Goal: Communication & Community: Participate in discussion

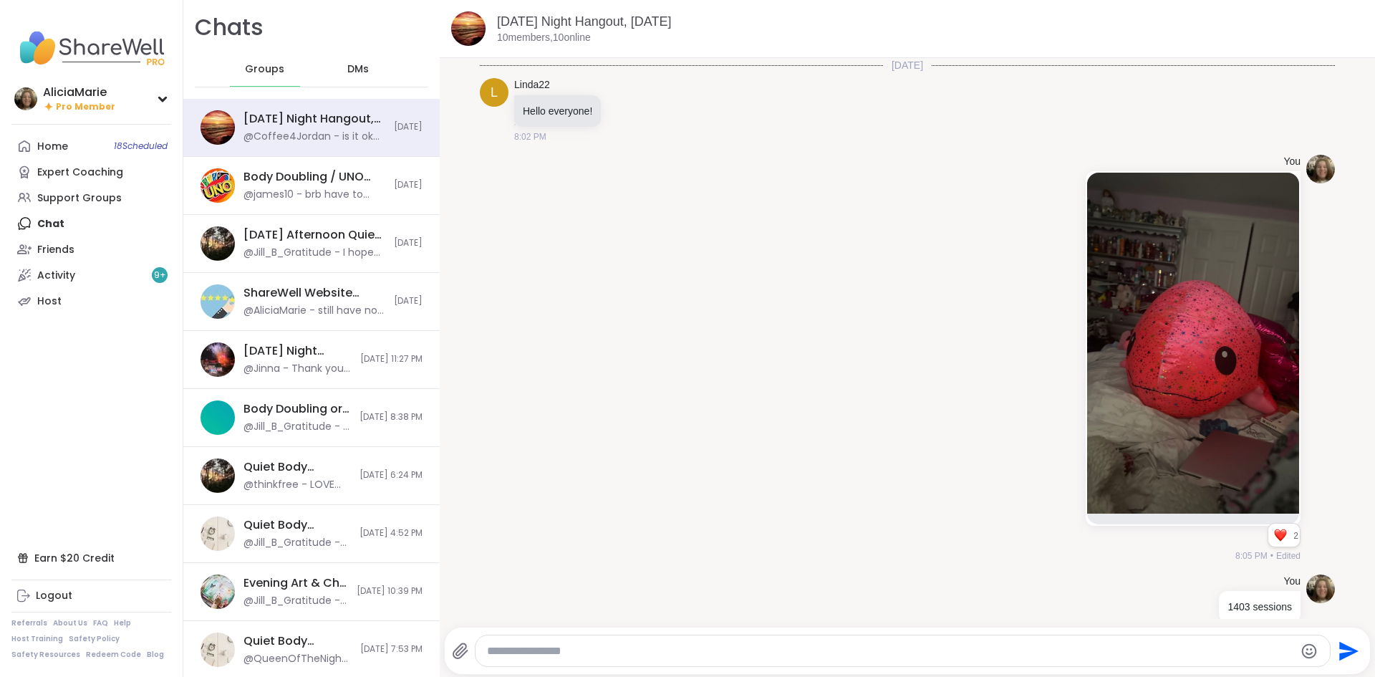
click at [294, 112] on div "[DATE] Night Hangout, [DATE]" at bounding box center [315, 119] width 142 height 16
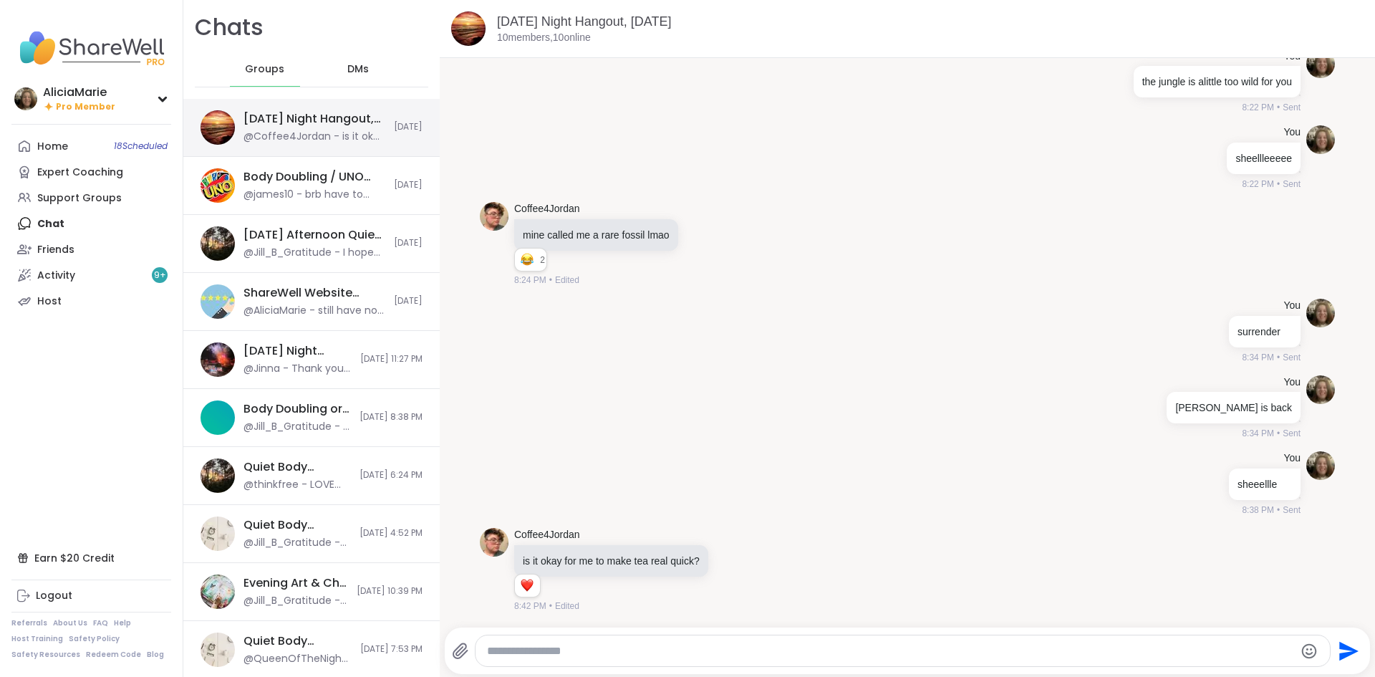
click at [285, 135] on div "@Coffee4Jordan - is it okay for me to make tea real quick?" at bounding box center [315, 137] width 142 height 14
click at [612, 26] on link "[DATE] Night Hangout, [DATE]" at bounding box center [584, 21] width 174 height 14
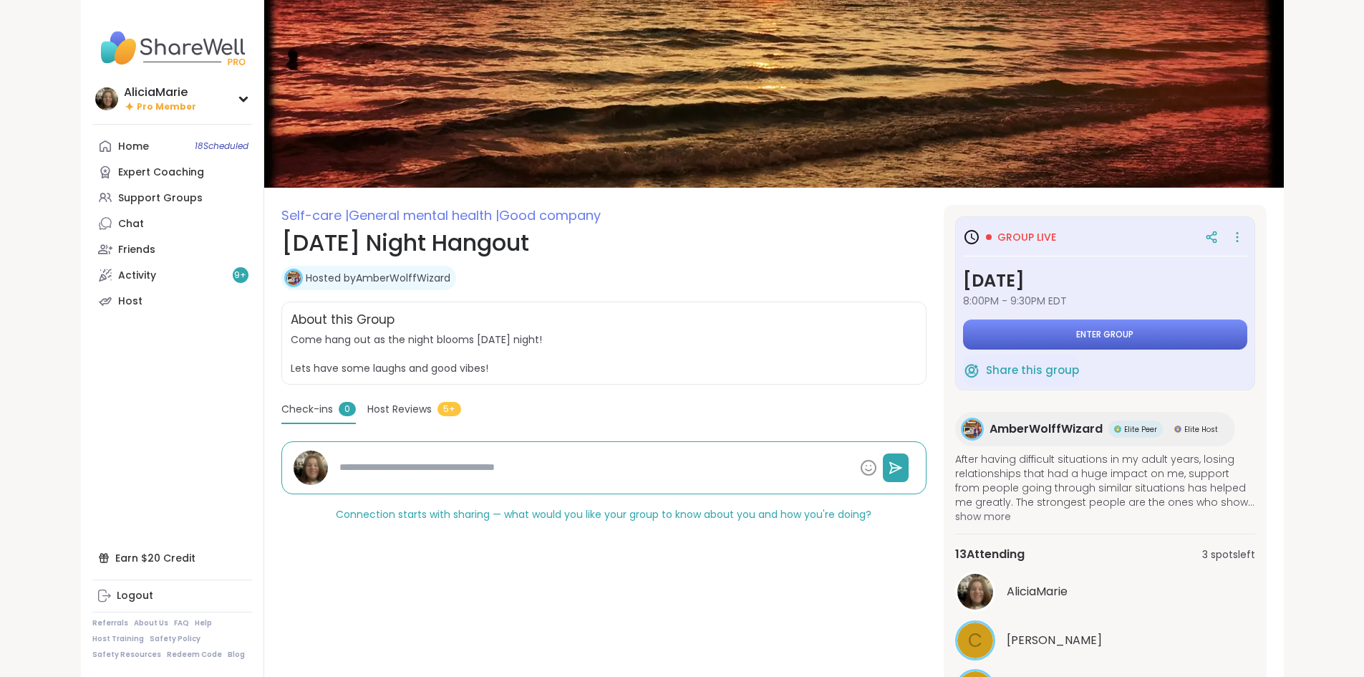
click at [1064, 339] on button "Enter group" at bounding box center [1105, 334] width 284 height 30
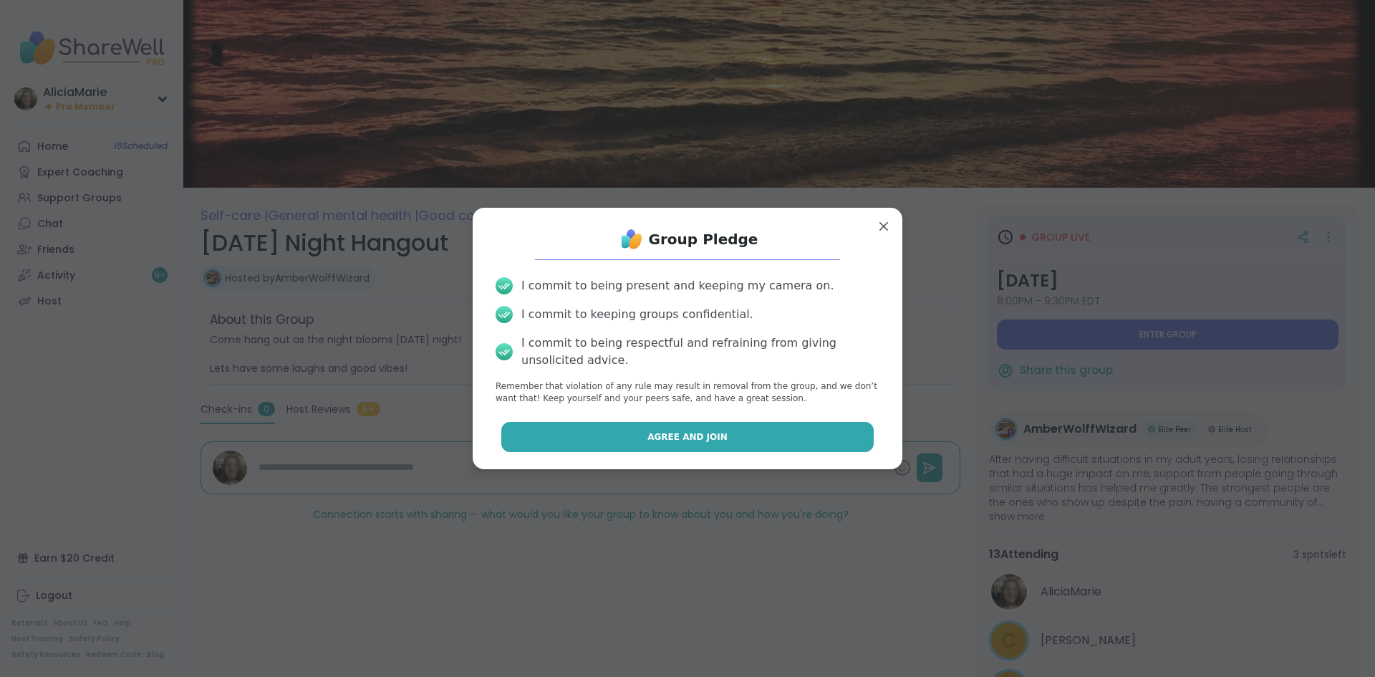
click at [798, 433] on button "Agree and Join" at bounding box center [687, 437] width 373 height 30
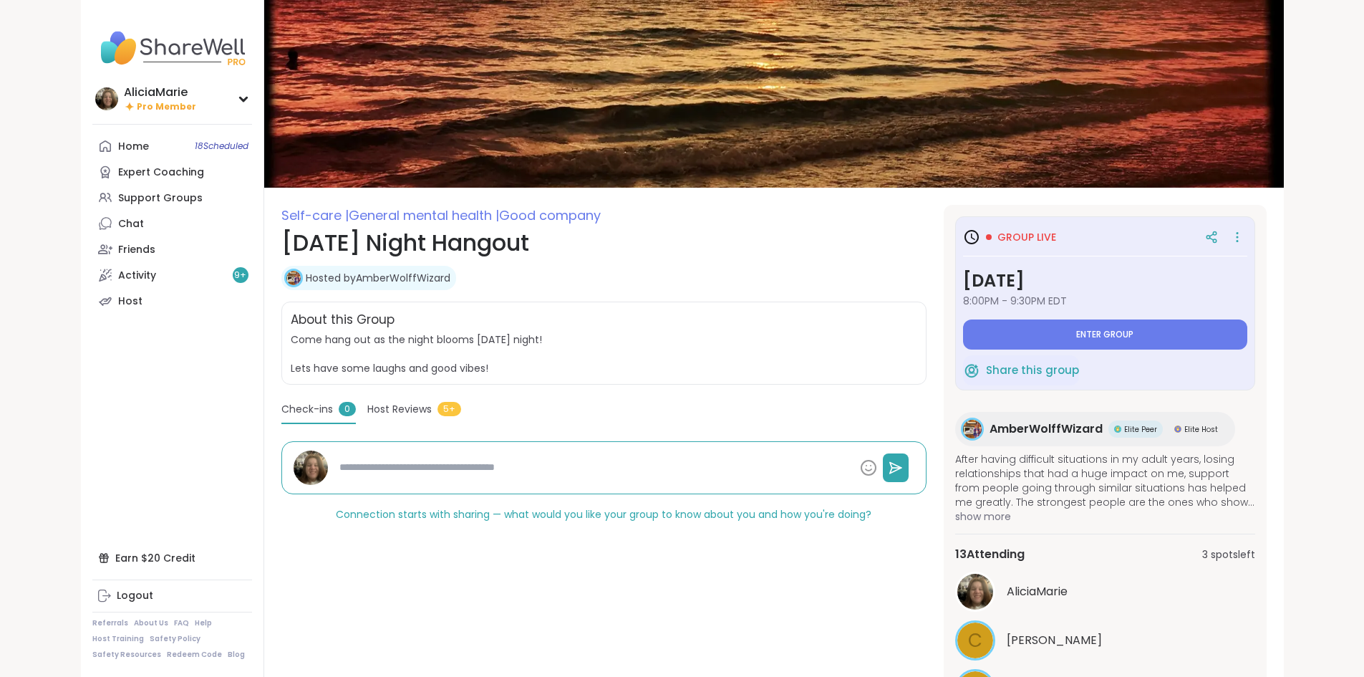
type textarea "*"
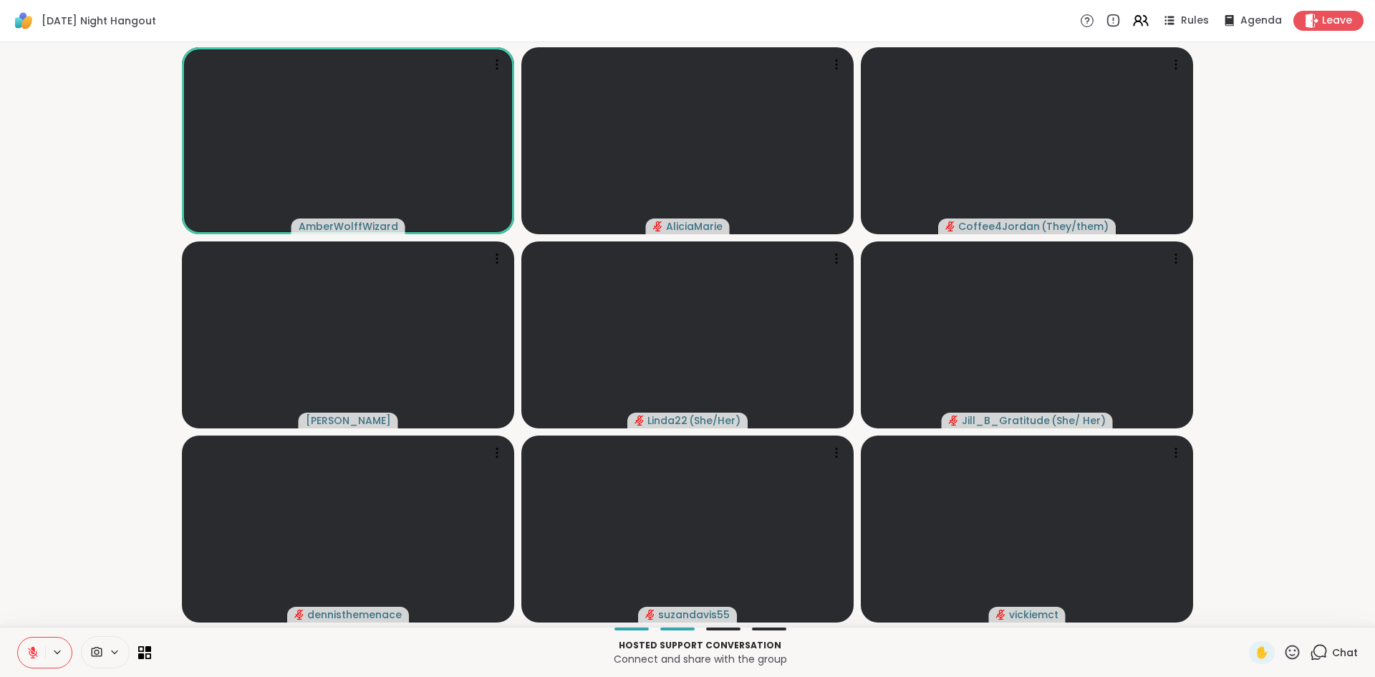
click at [25, 644] on button at bounding box center [31, 652] width 27 height 30
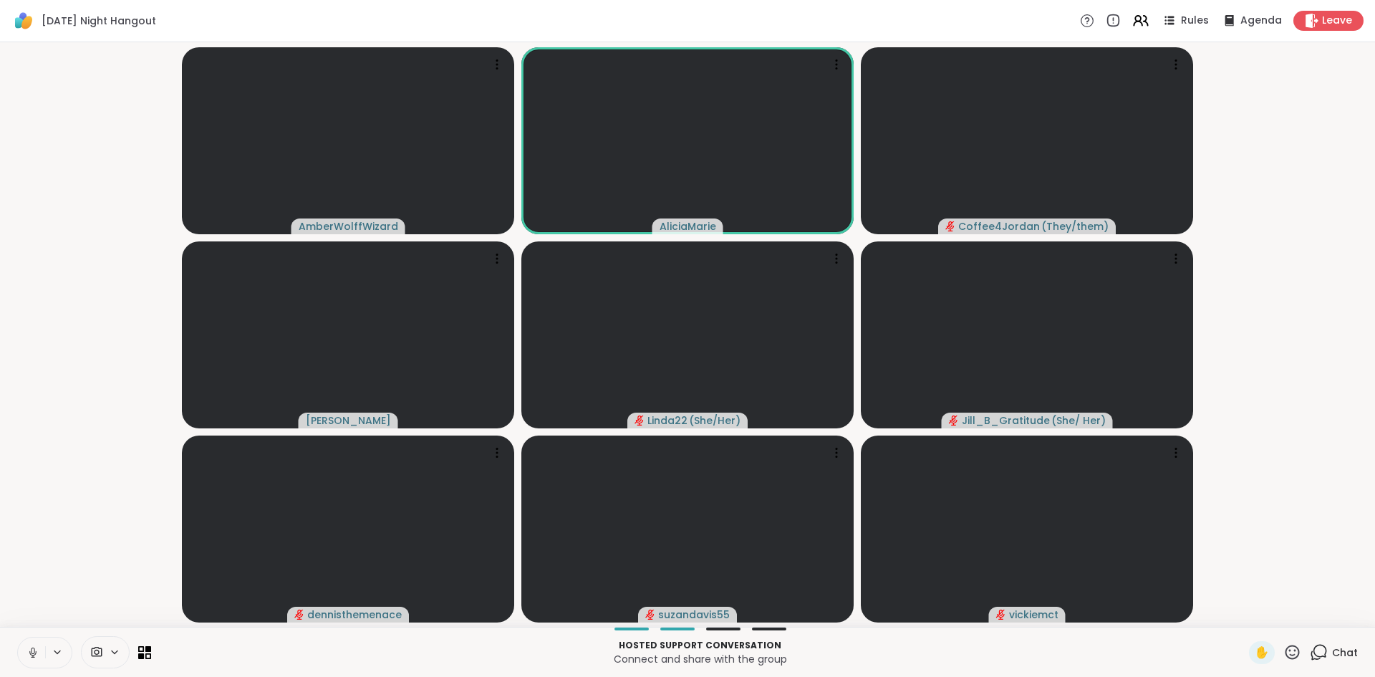
click at [667, 21] on div "[DATE] Night Hangout Rules Agenda Leave" at bounding box center [687, 21] width 1375 height 42
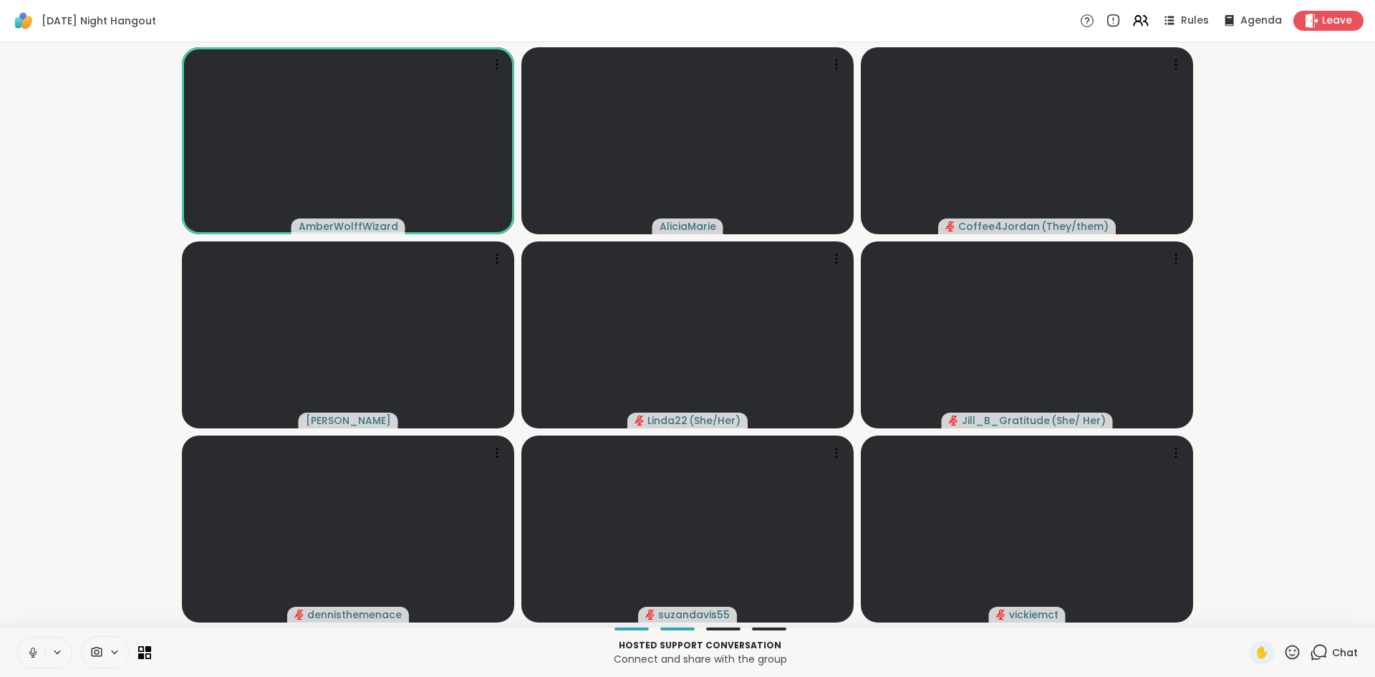
click at [1320, 655] on div "Chat" at bounding box center [1334, 652] width 48 height 23
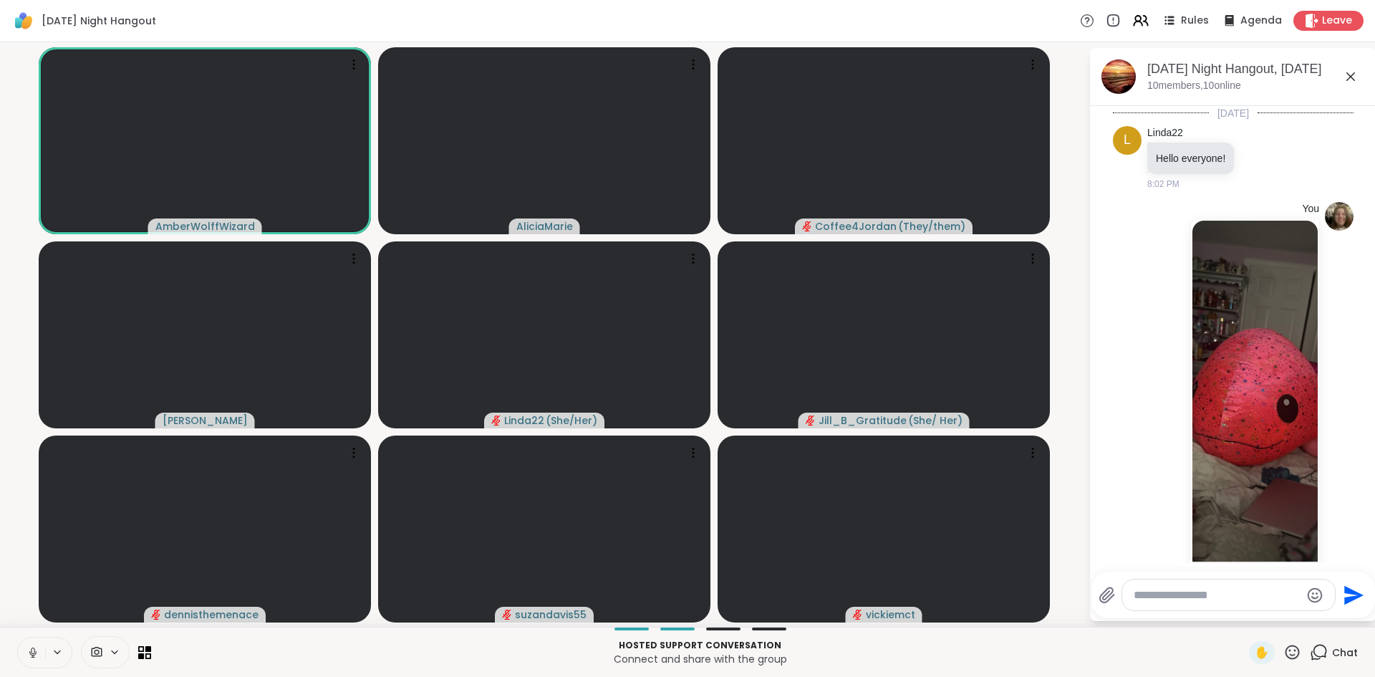
scroll to position [1026, 0]
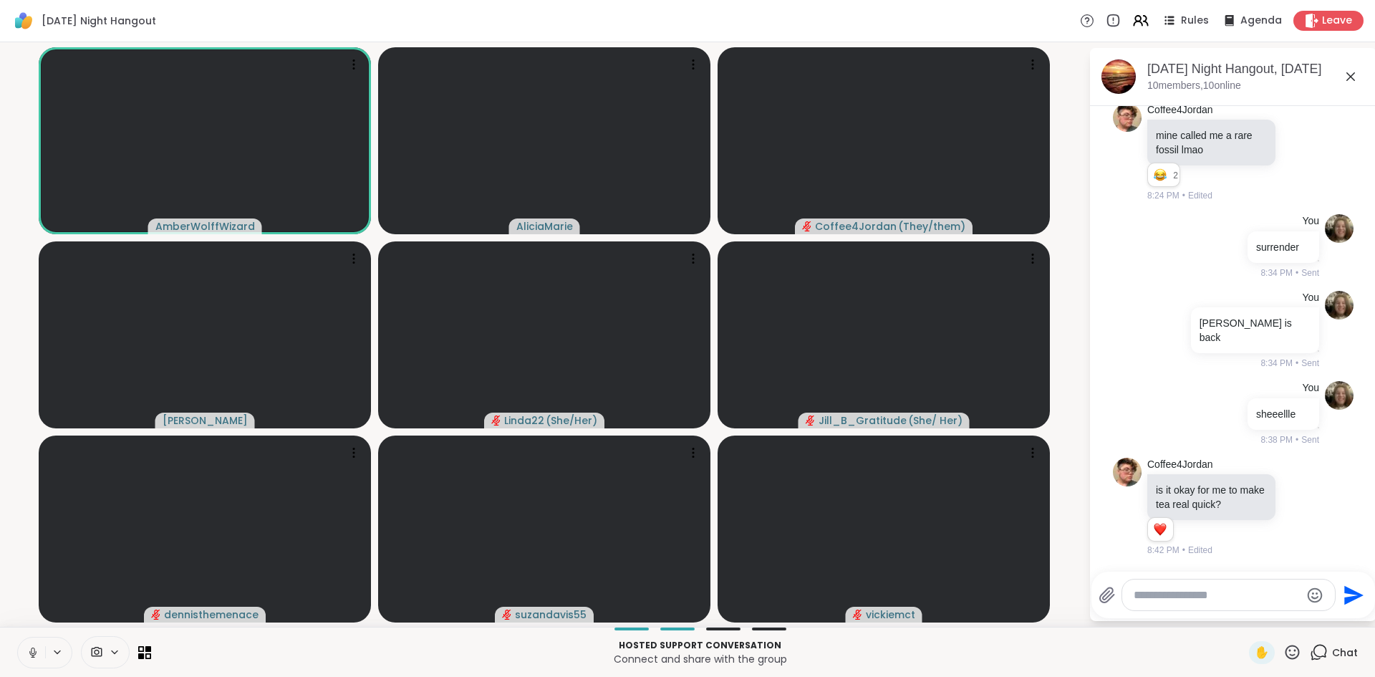
click at [1209, 609] on div at bounding box center [1228, 594] width 213 height 31
click at [1205, 604] on div at bounding box center [1228, 594] width 213 height 31
click at [1192, 595] on textarea "Type your message" at bounding box center [1217, 595] width 167 height 14
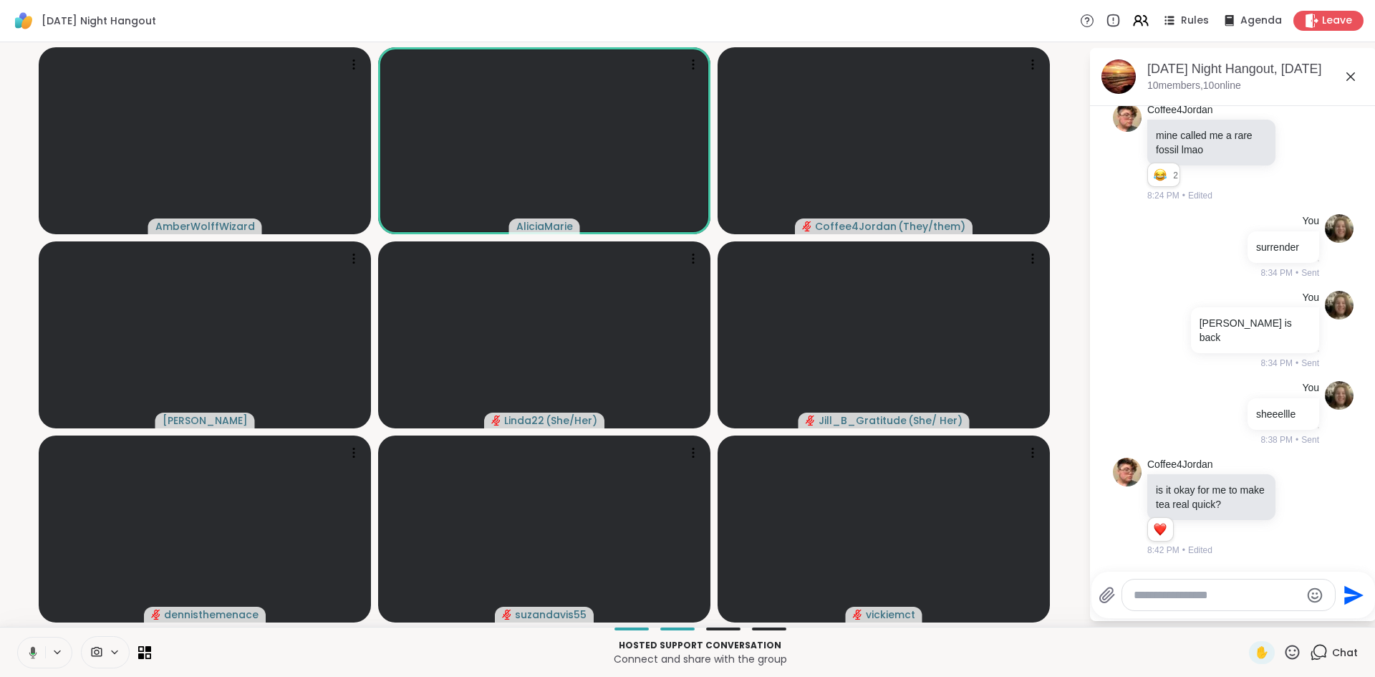
paste textarea "**********"
type textarea "**********"
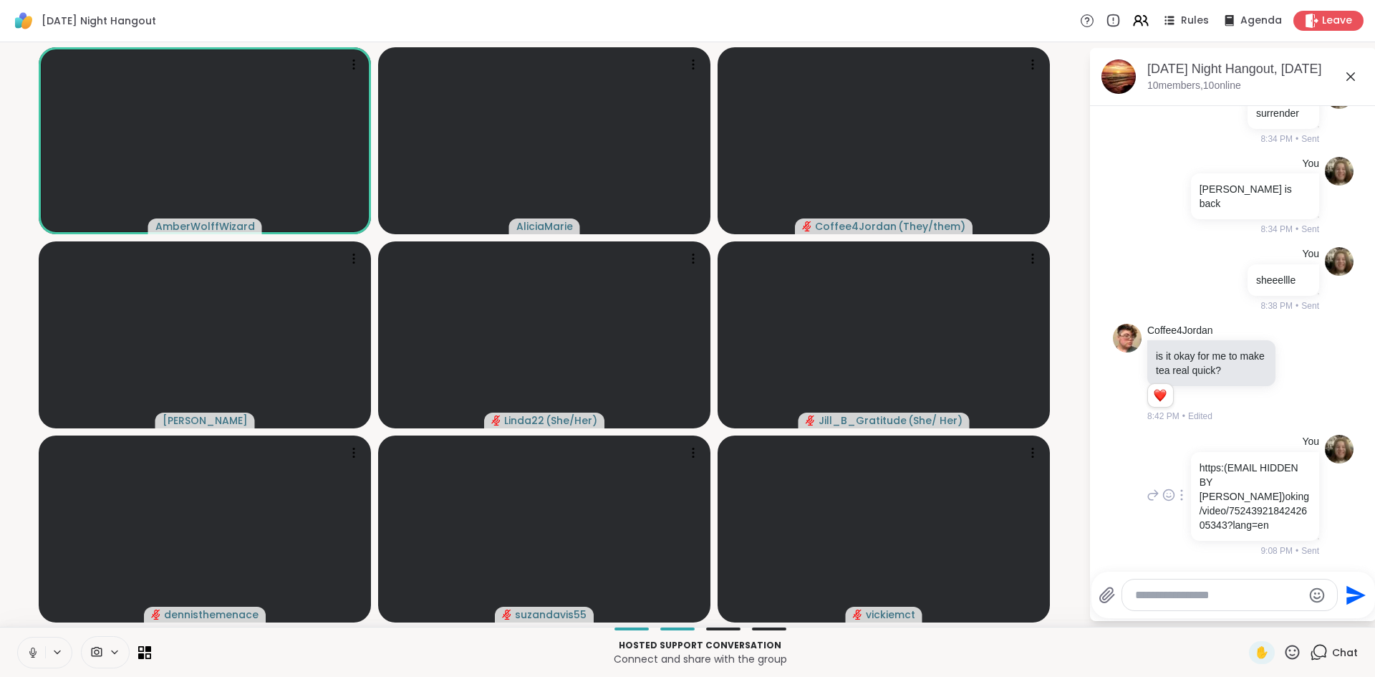
click at [1247, 504] on p "https:(EMAIL HIDDEN BY [PERSON_NAME])oking/video/7524392184242605343?lang=en" at bounding box center [1255, 497] width 111 height 72
click at [1255, 509] on p "https:(EMAIL HIDDEN BY [PERSON_NAME])oking/video/7524392184242605343?lang=en" at bounding box center [1255, 497] width 111 height 72
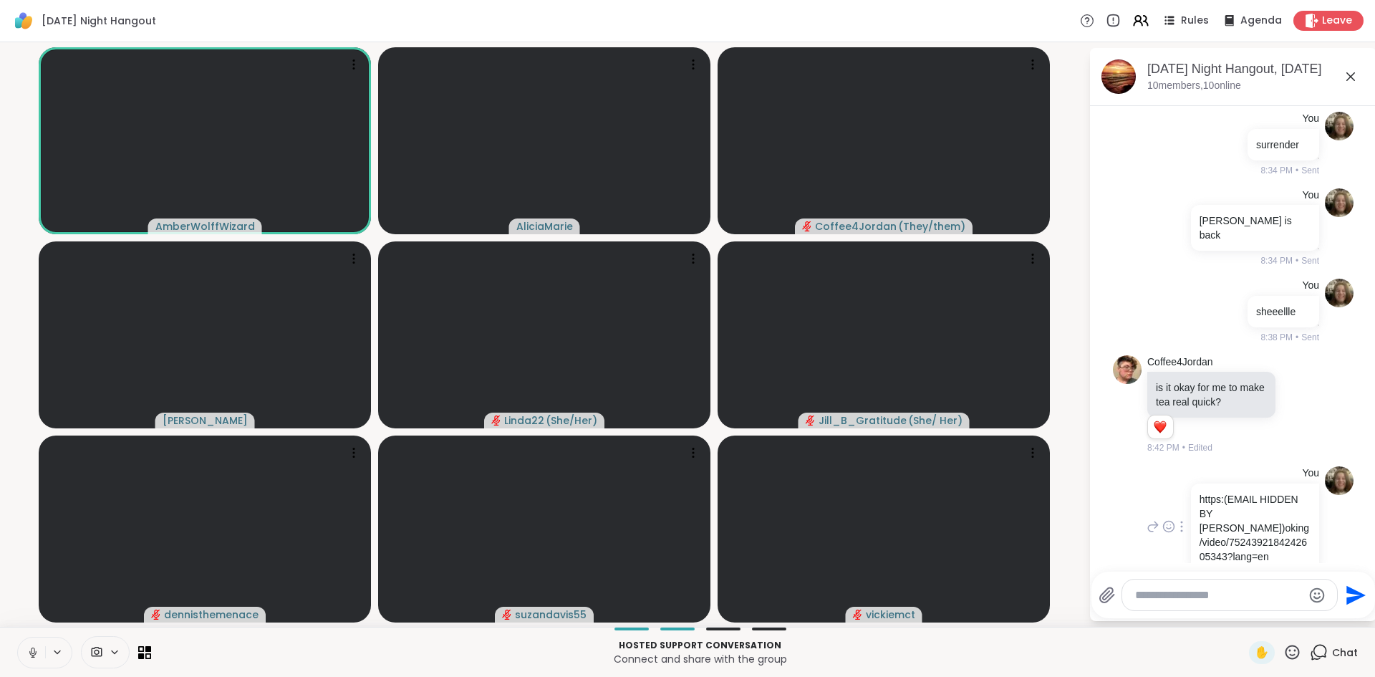
scroll to position [3, 0]
click at [1165, 598] on textarea "Type your message" at bounding box center [1218, 595] width 167 height 14
paste textarea "**********"
type textarea "**********"
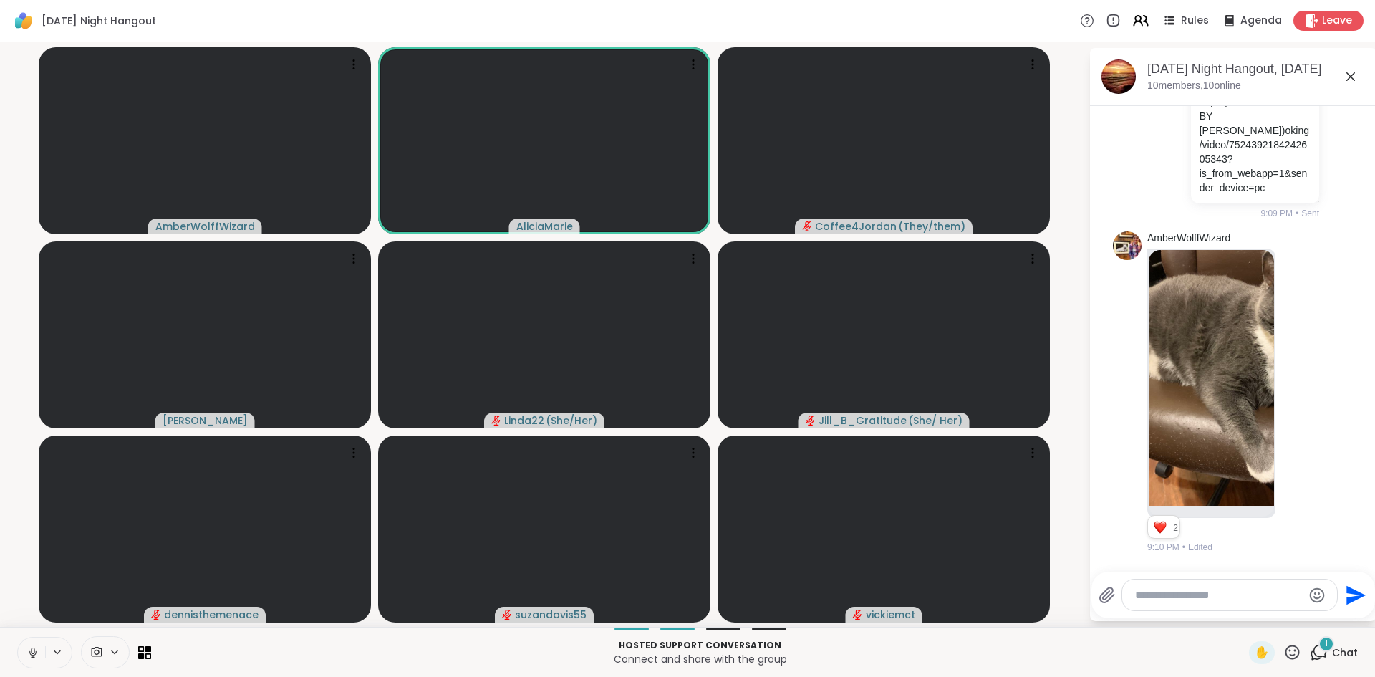
scroll to position [2056, 0]
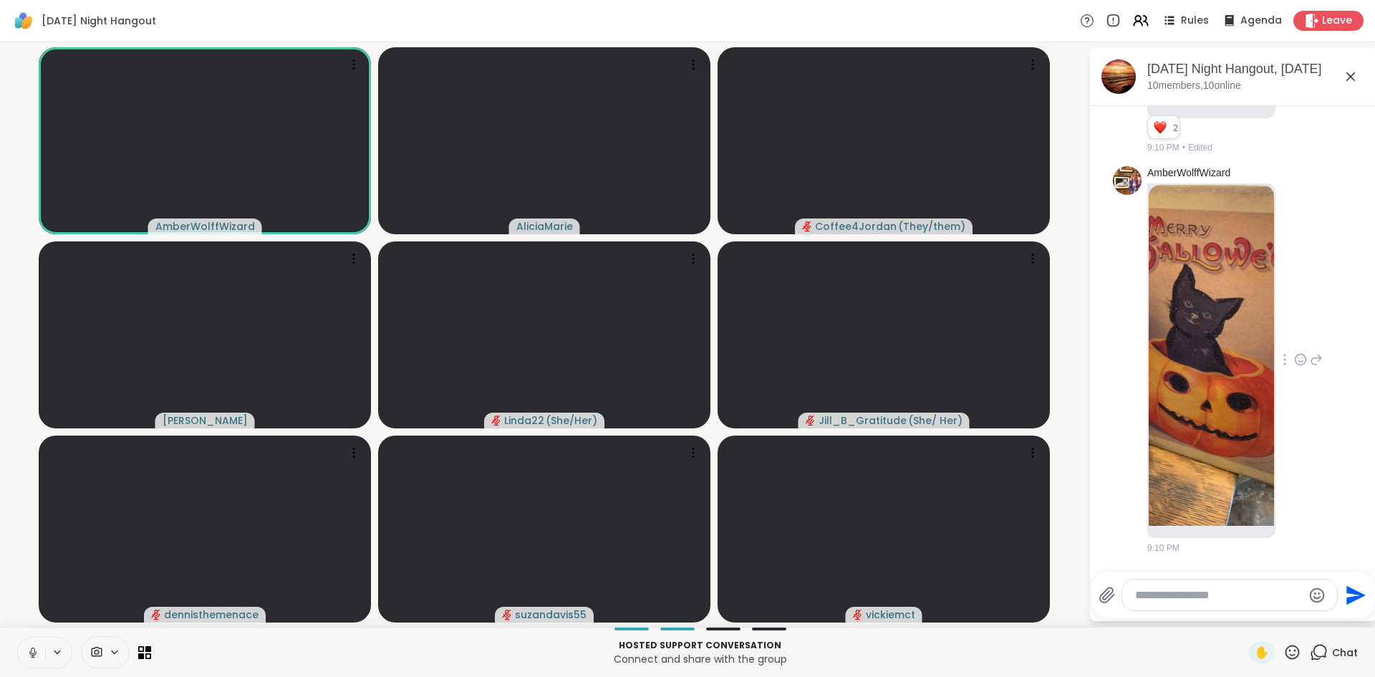
click at [1196, 362] on img at bounding box center [1211, 355] width 125 height 341
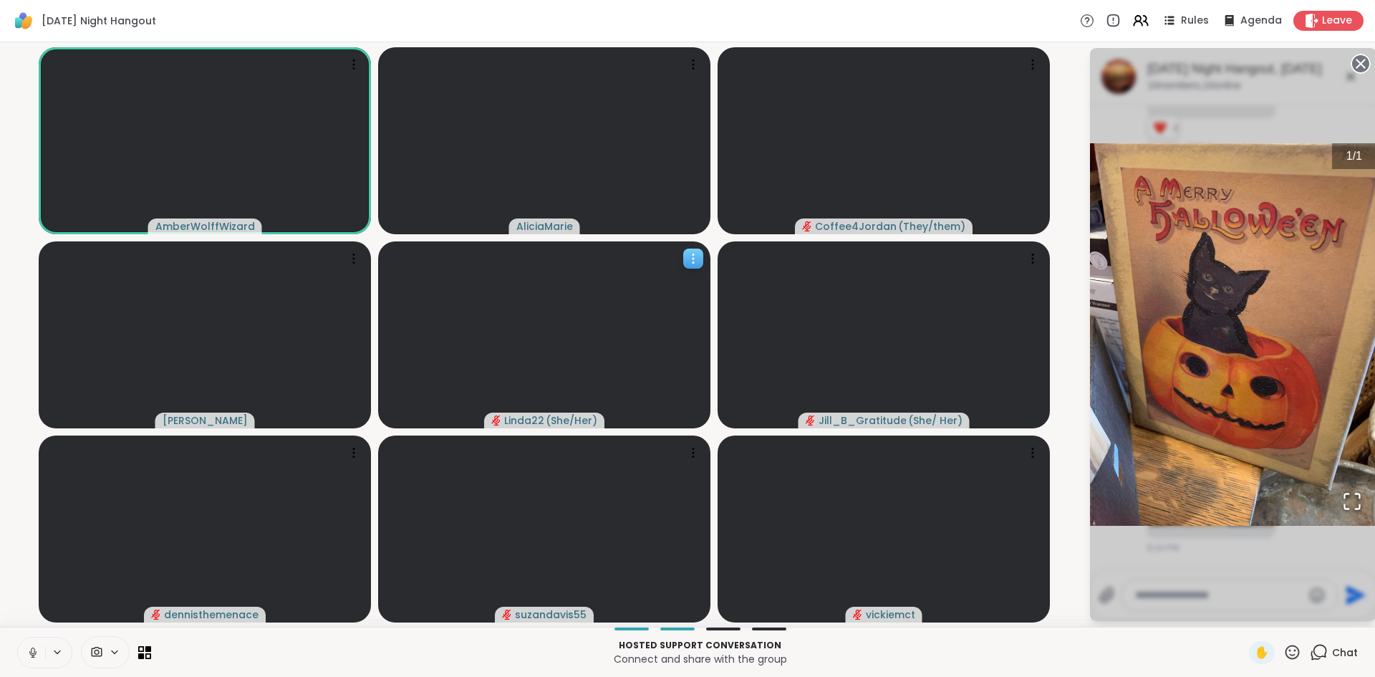
scroll to position [2077, 0]
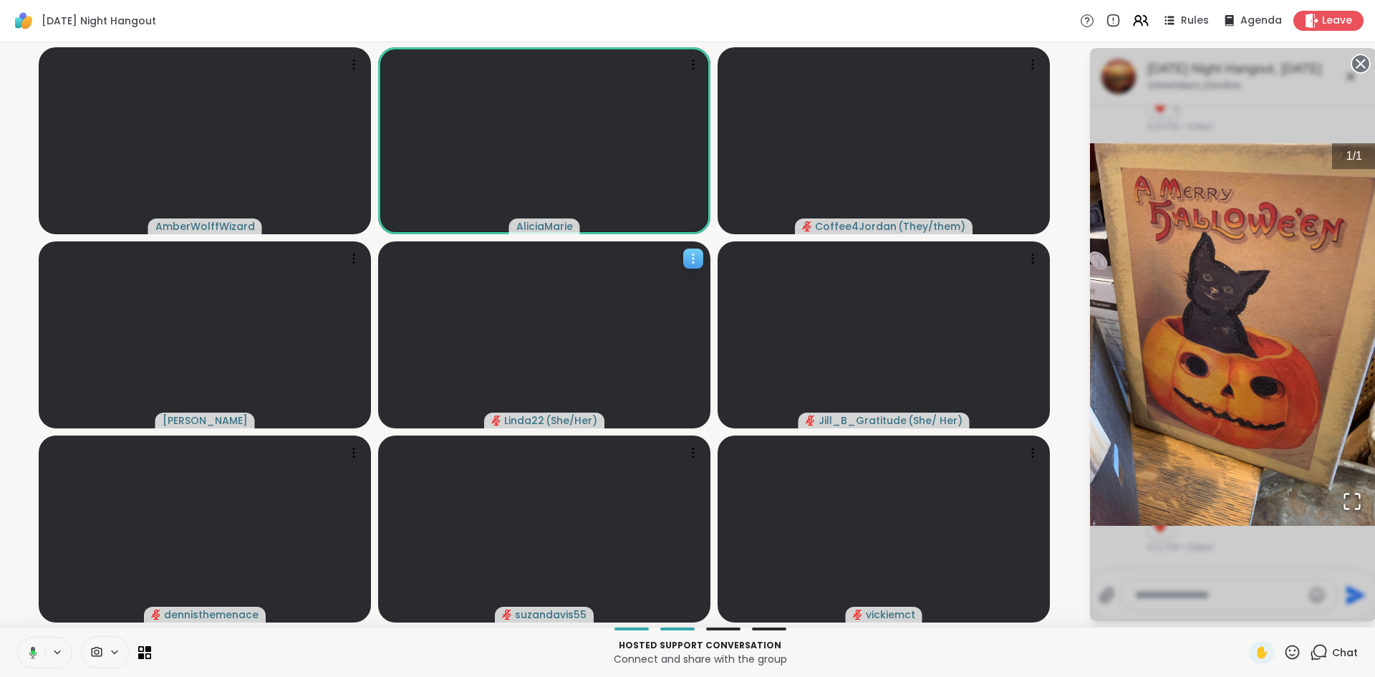
click at [692, 325] on video at bounding box center [544, 334] width 332 height 187
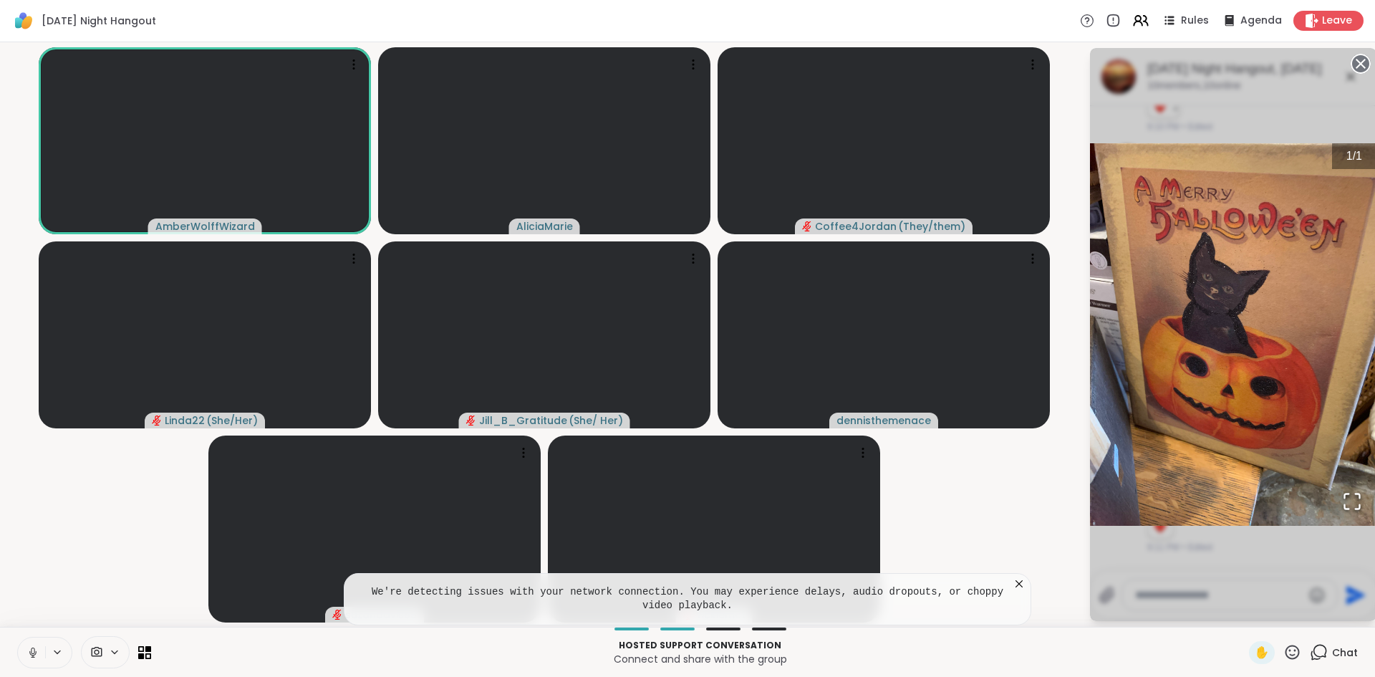
click at [1018, 580] on icon at bounding box center [1019, 584] width 14 height 14
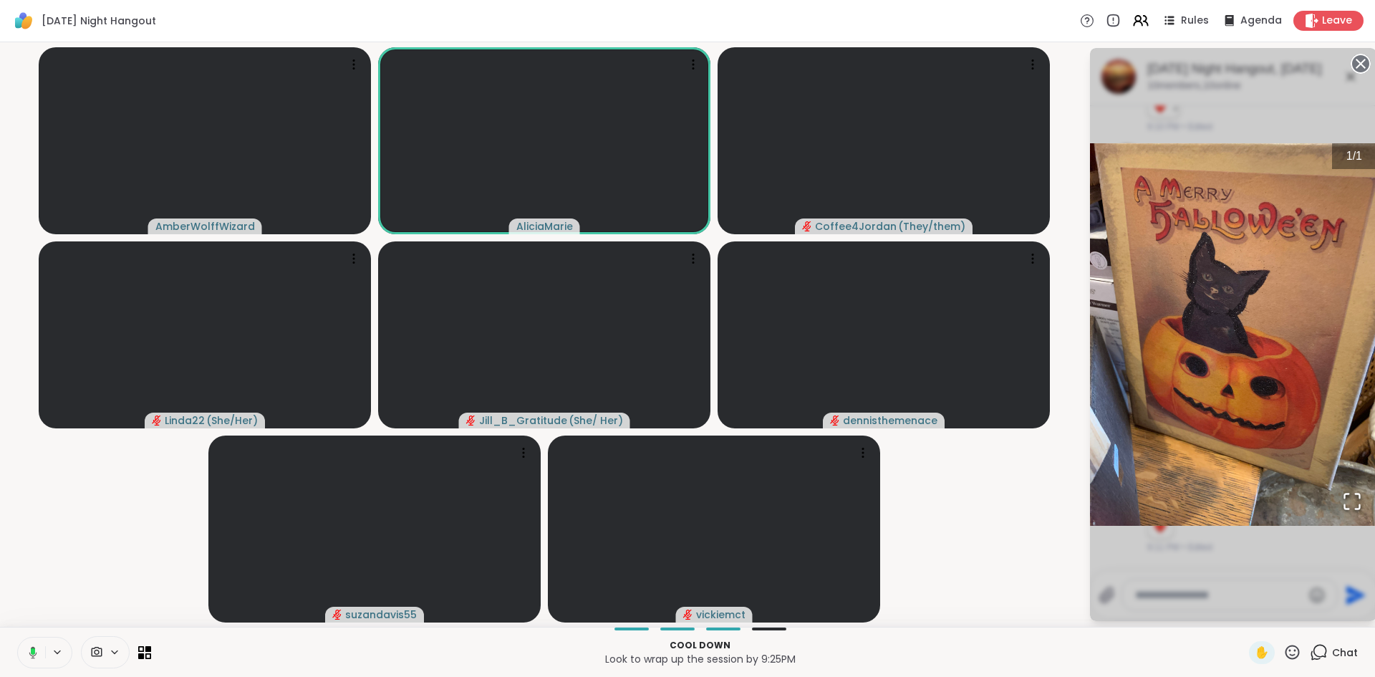
click at [1021, 580] on video-player-container "AmberWolffWizard AliciaMarie Coffee4Jordan ( They/them ) Linda22 ( She/Her ) Ji…" at bounding box center [544, 334] width 1071 height 573
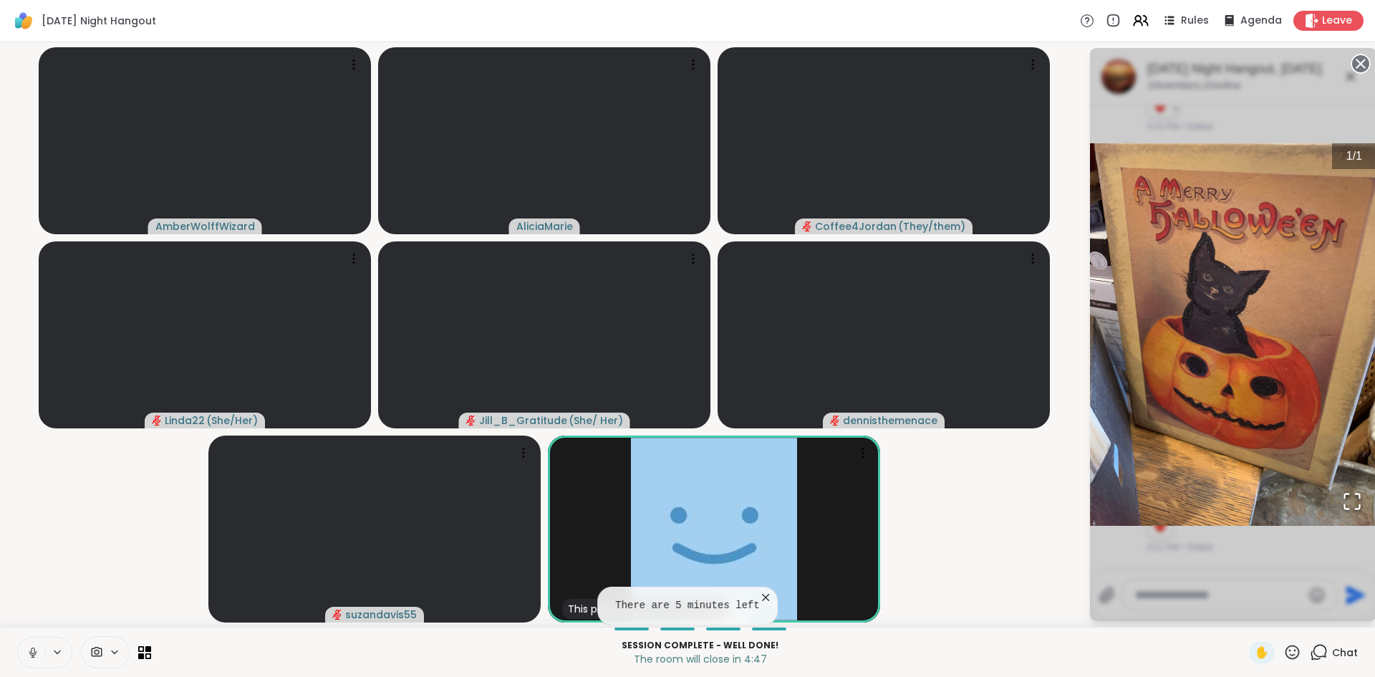
click at [55, 654] on icon at bounding box center [57, 652] width 11 height 12
click at [21, 642] on button at bounding box center [31, 652] width 27 height 30
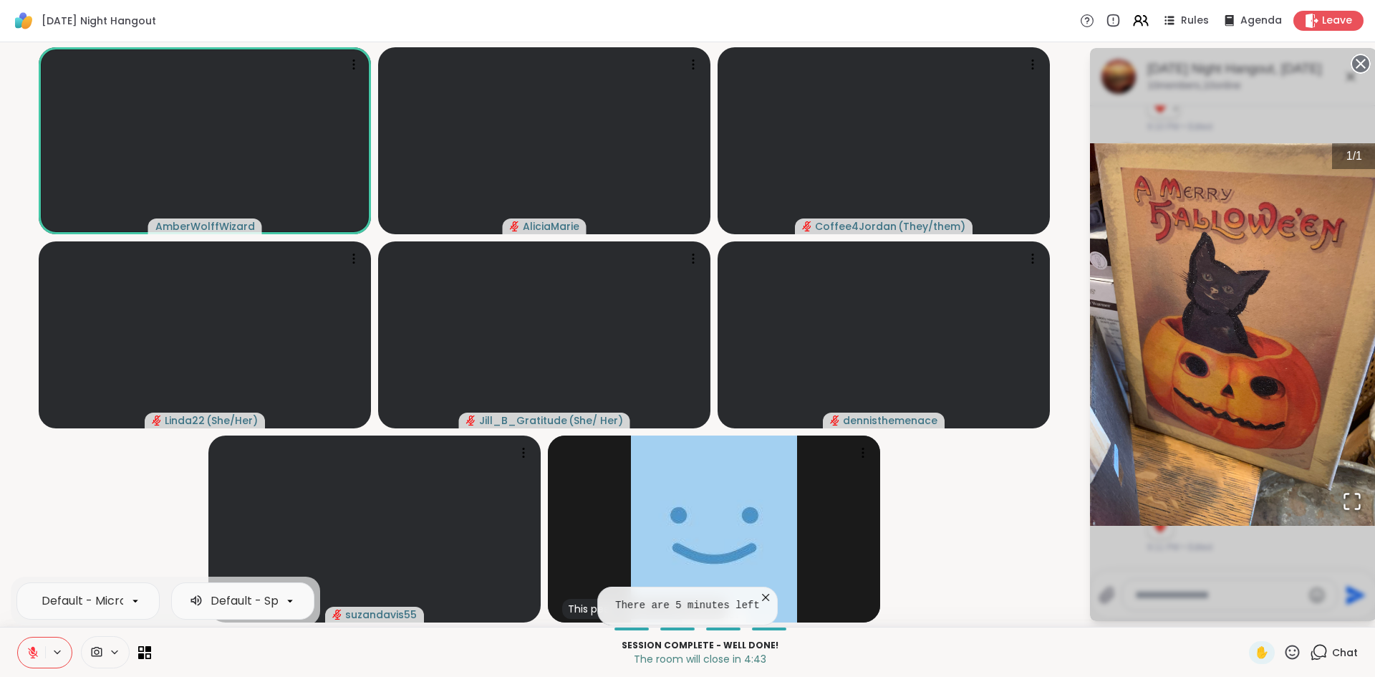
click at [109, 508] on video-player-container "AmberWolffWizard AliciaMarie Coffee4Jordan ( They/them ) Linda22 ( She/Her ) Ji…" at bounding box center [544, 334] width 1071 height 573
click at [27, 639] on button at bounding box center [31, 652] width 27 height 30
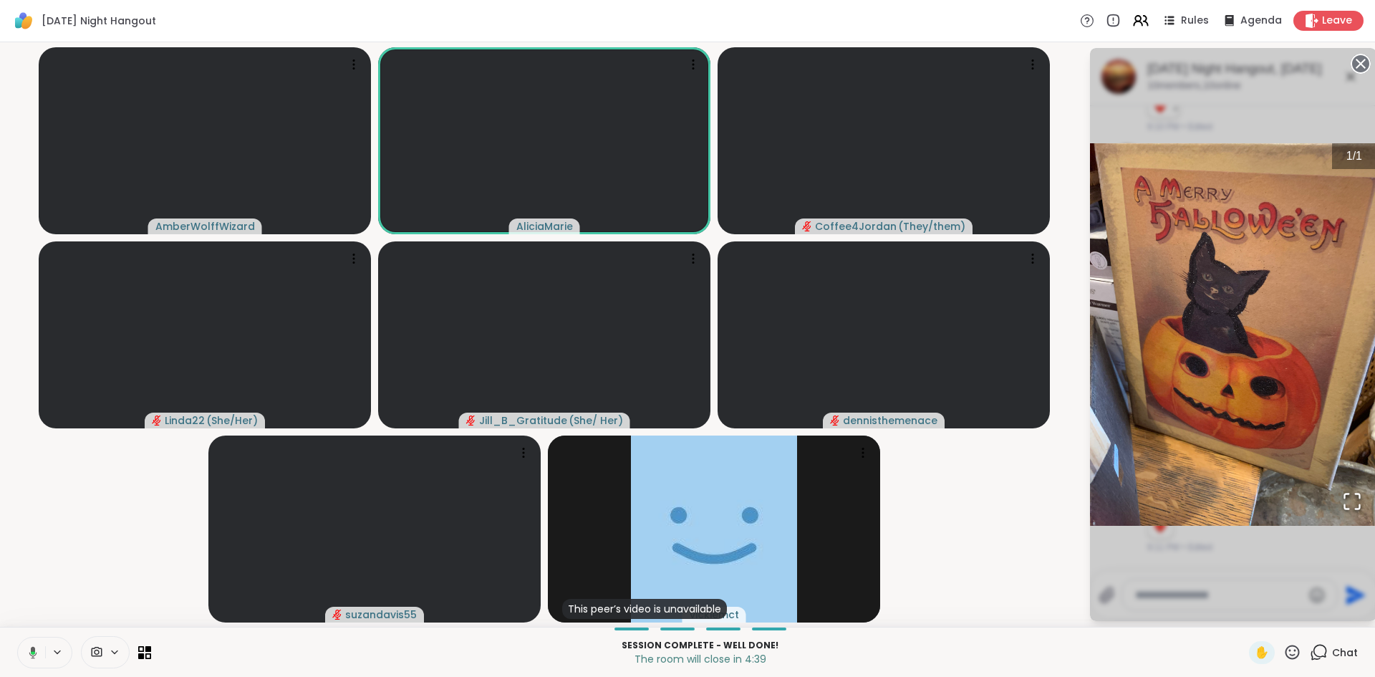
click at [37, 637] on button at bounding box center [30, 652] width 29 height 30
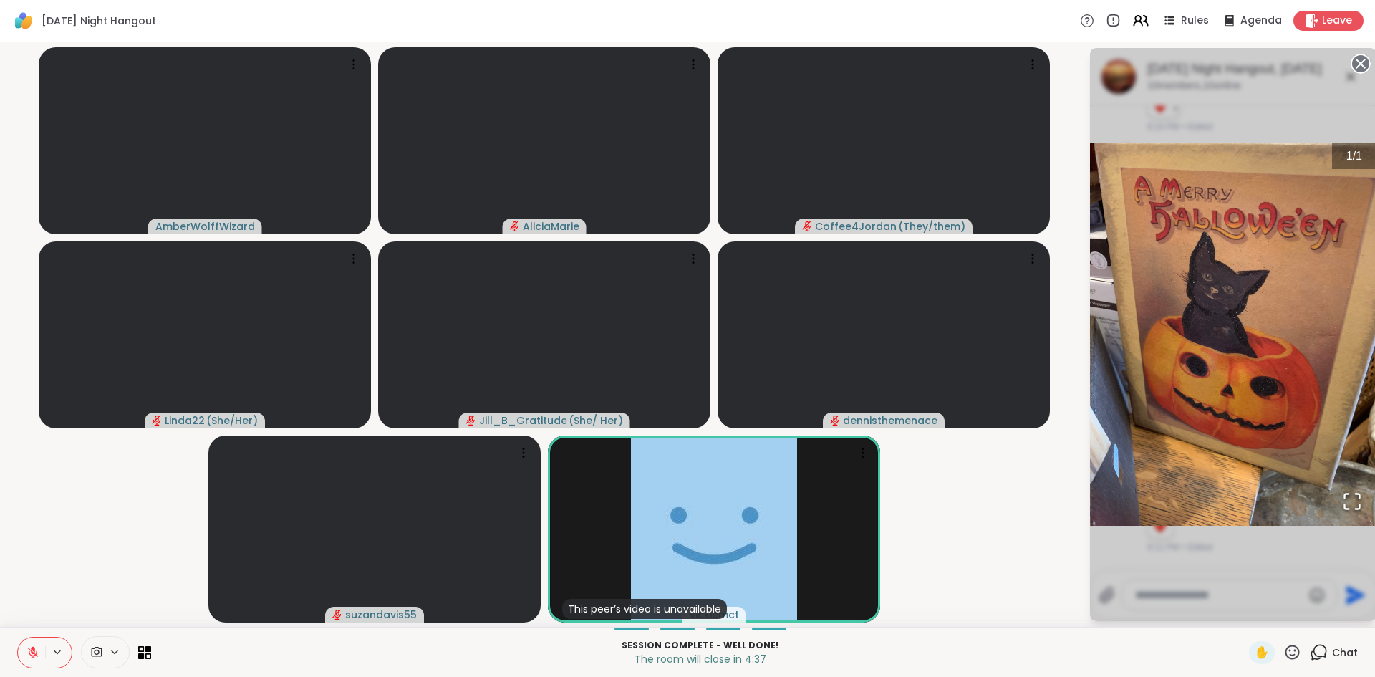
click at [29, 639] on button at bounding box center [31, 652] width 27 height 30
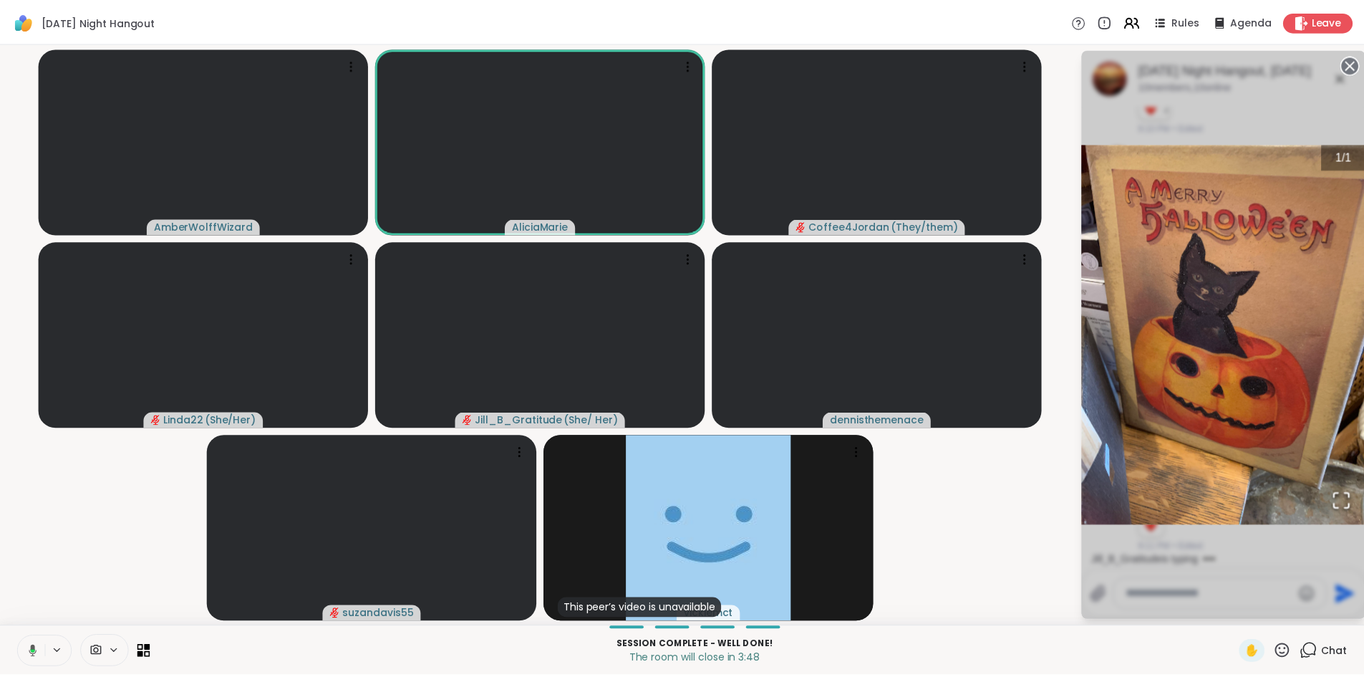
scroll to position [2196, 0]
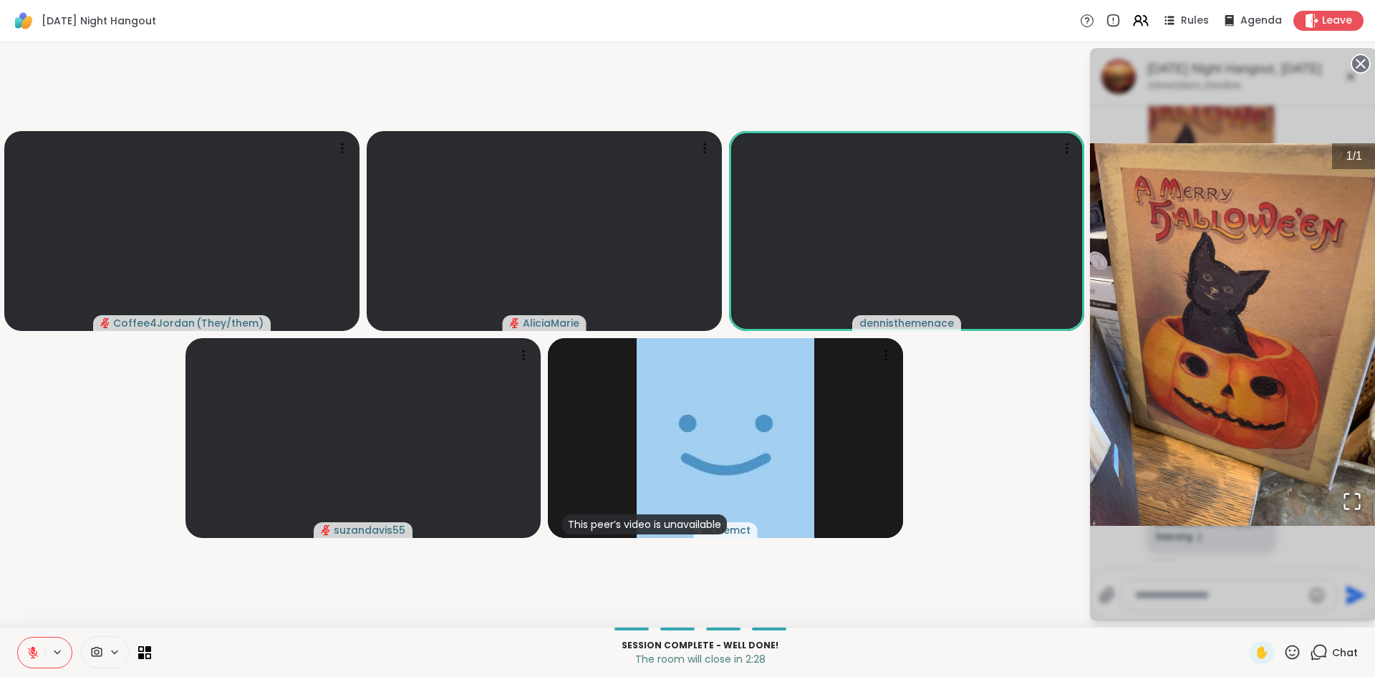
click at [22, 652] on button at bounding box center [31, 652] width 27 height 30
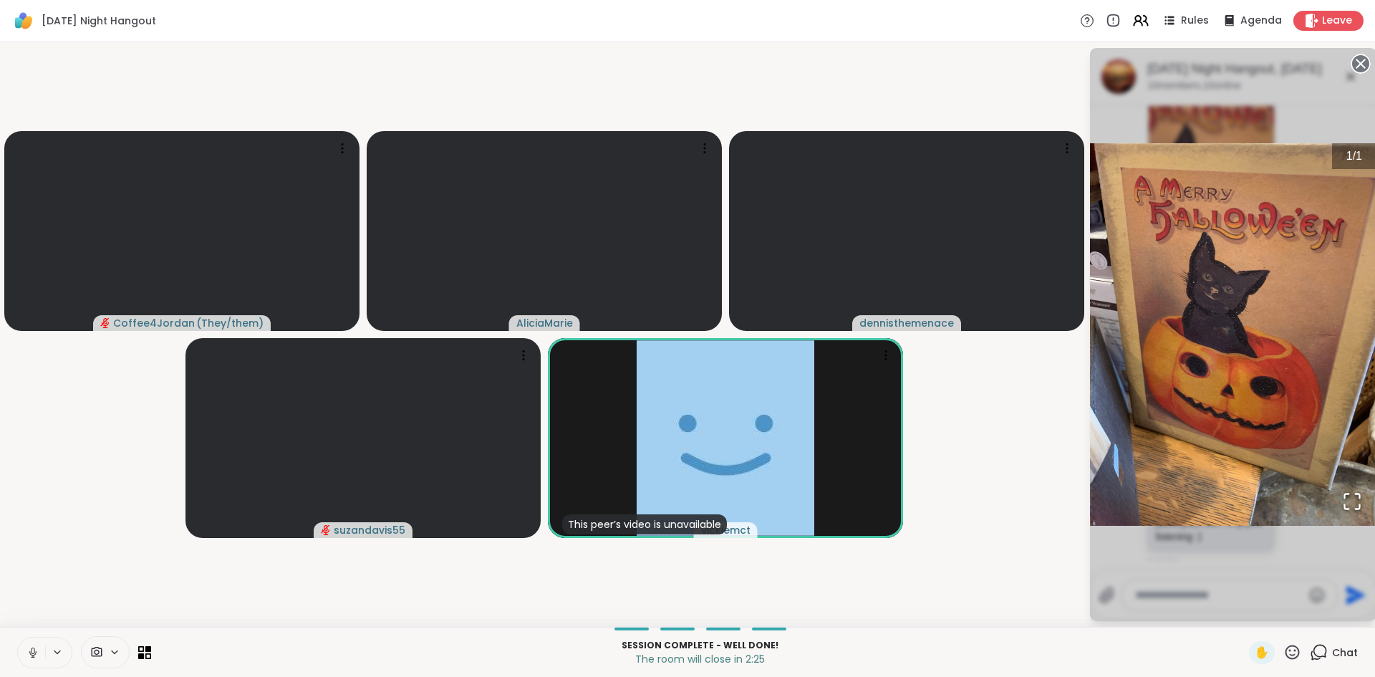
click at [20, 655] on button at bounding box center [31, 652] width 27 height 30
click at [1311, 23] on div "Leave" at bounding box center [1329, 20] width 74 height 21
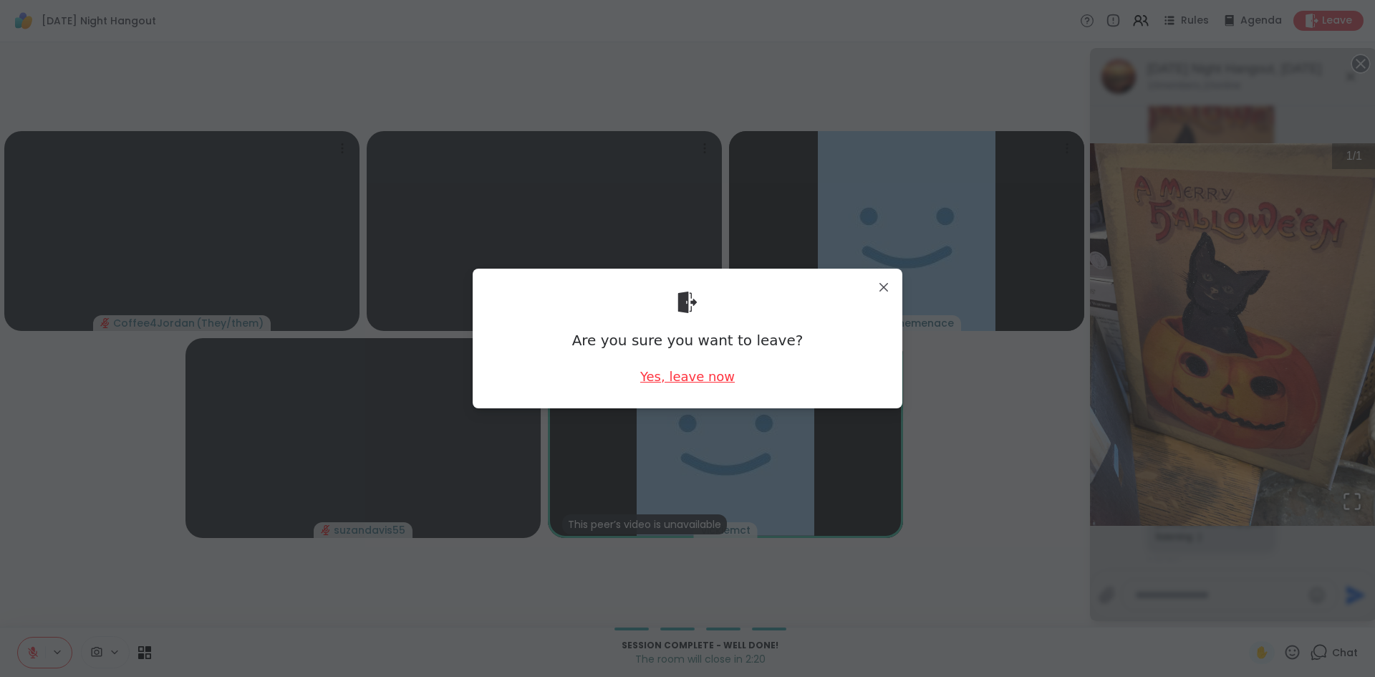
click at [669, 374] on div "Yes, leave now" at bounding box center [687, 376] width 95 height 18
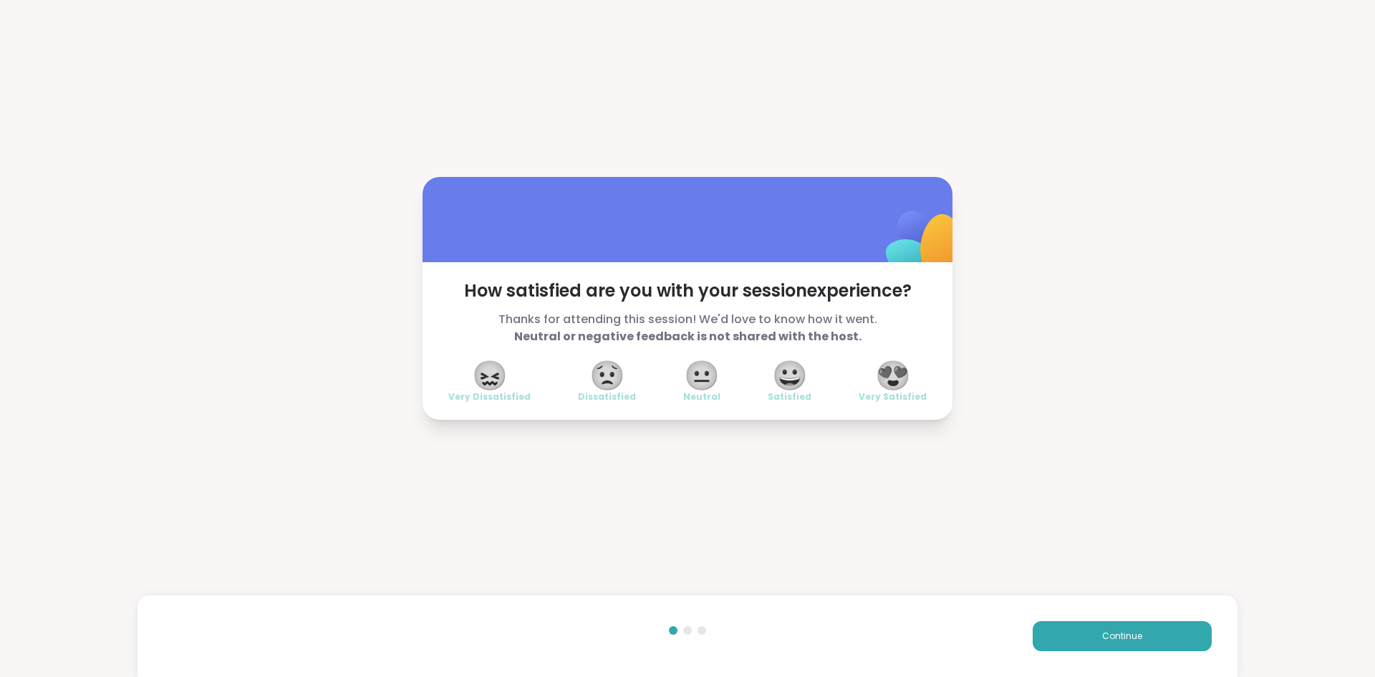
click at [895, 362] on span "😍" at bounding box center [893, 375] width 36 height 26
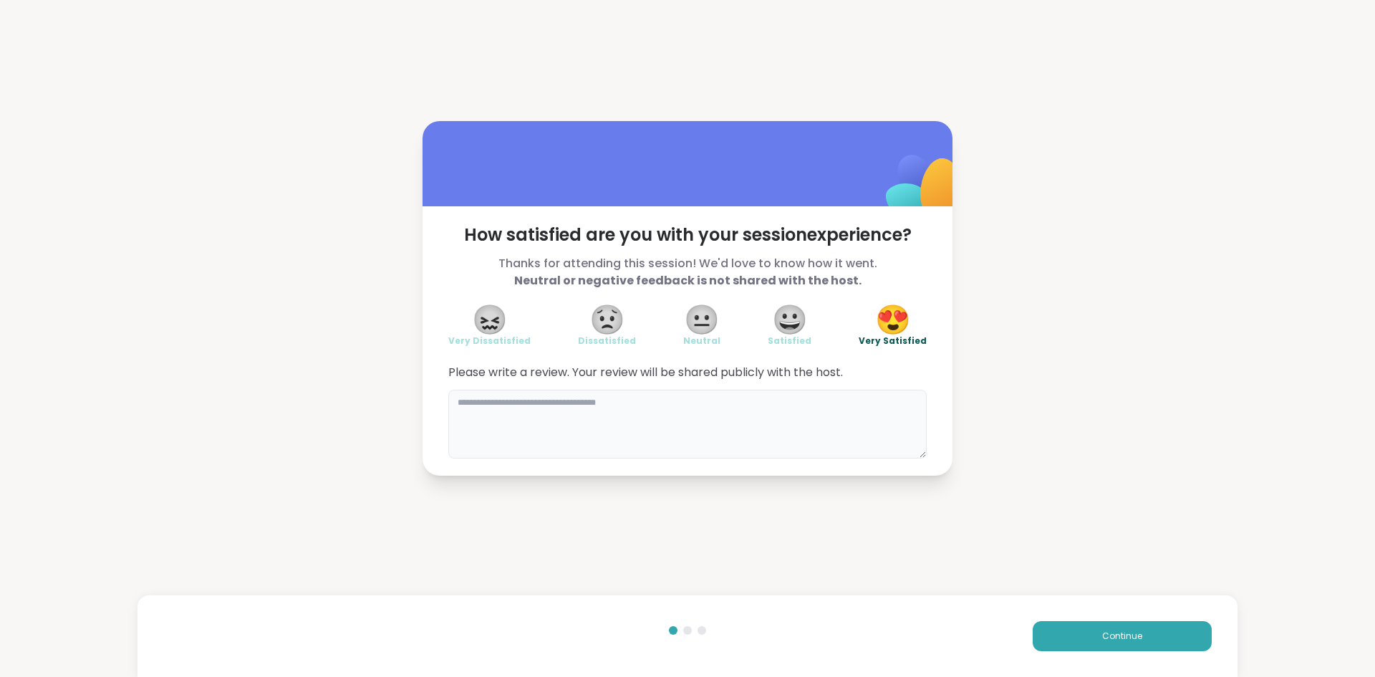
click at [766, 406] on textarea at bounding box center [687, 424] width 478 height 69
type textarea "***"
click at [1069, 630] on button "Continue" at bounding box center [1122, 636] width 179 height 30
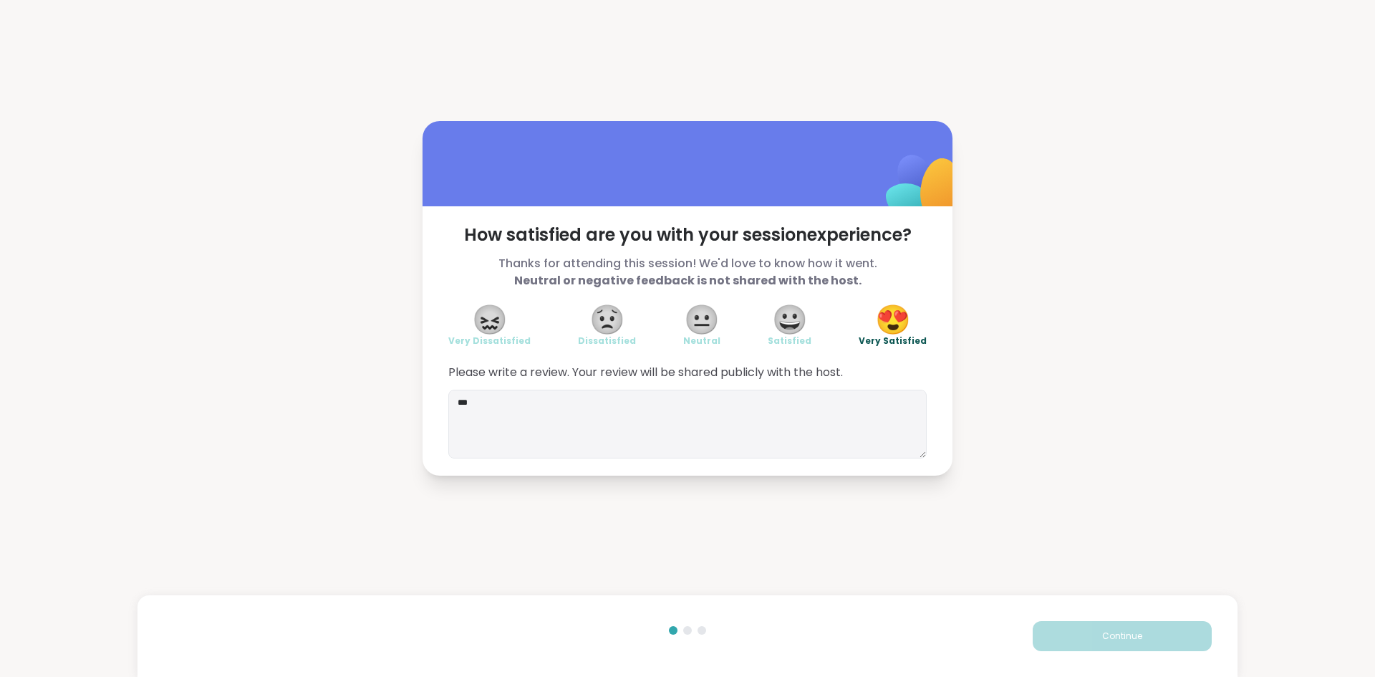
click at [1084, 612] on div "Continue" at bounding box center [688, 636] width 1100 height 82
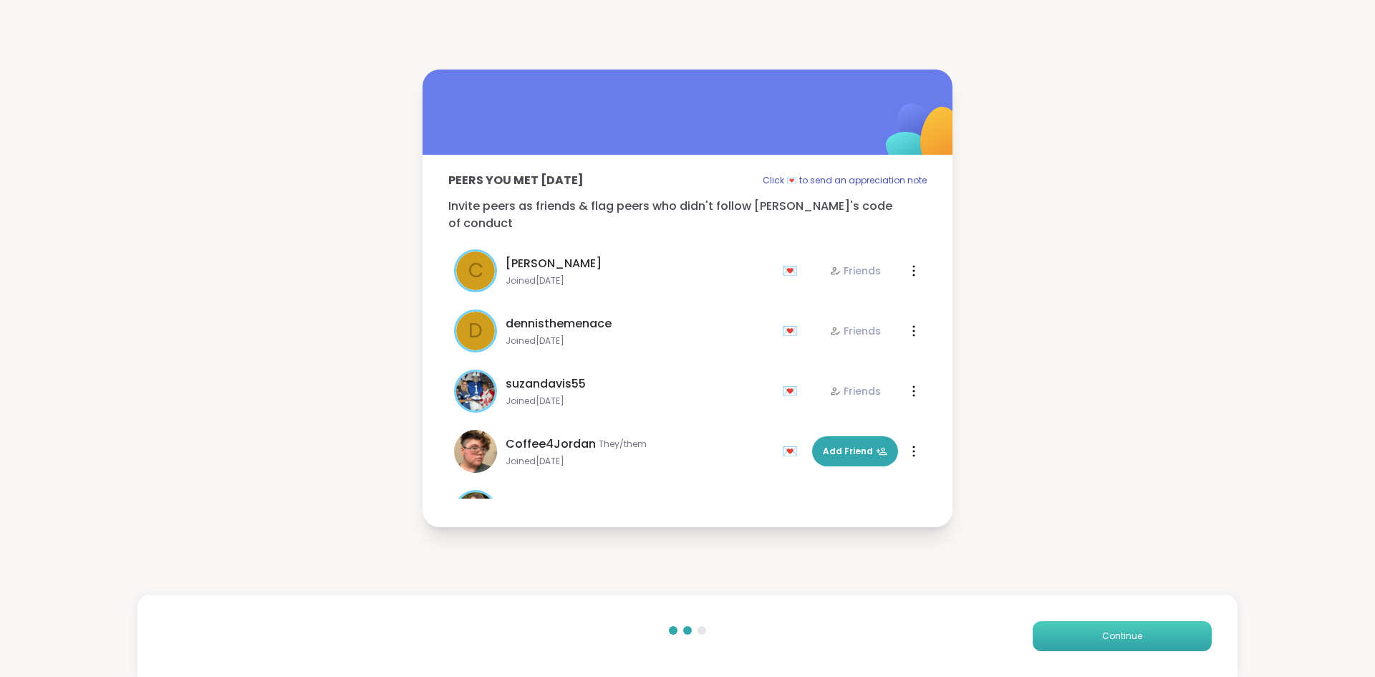
click at [1061, 622] on button "Continue" at bounding box center [1122, 636] width 179 height 30
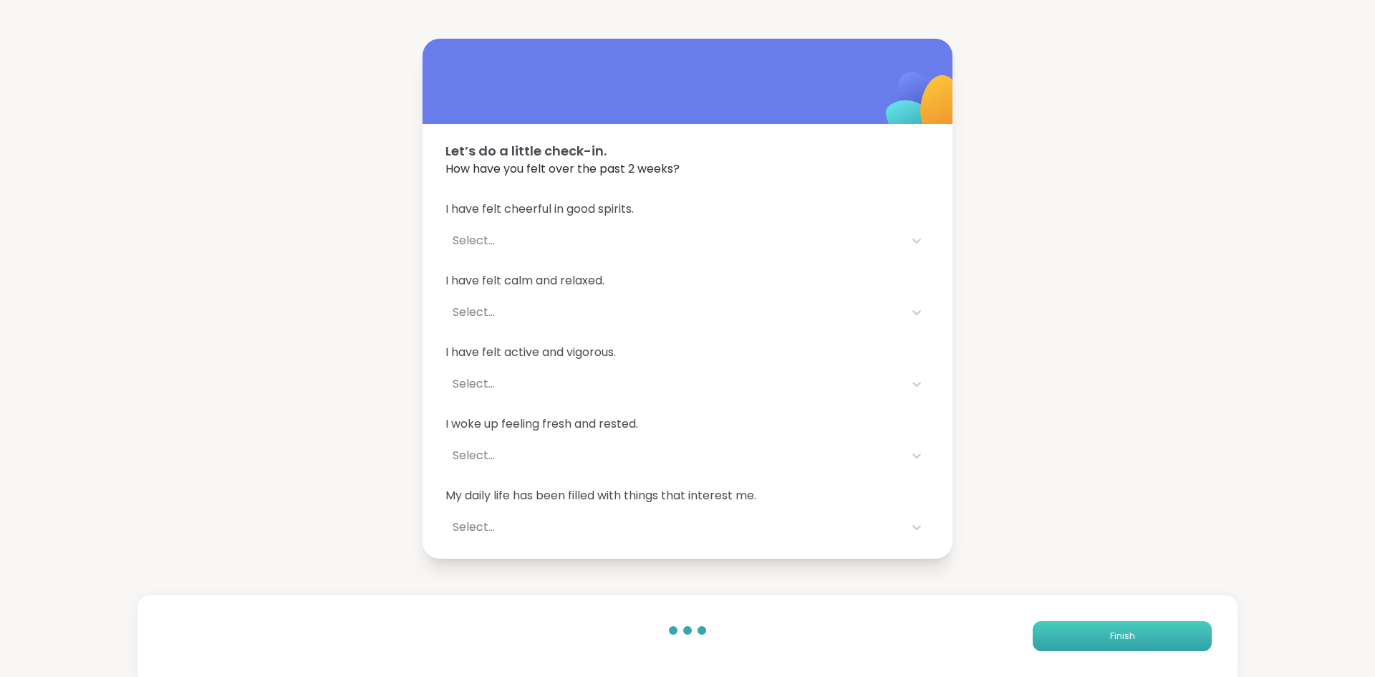
click at [1068, 636] on button "Finish" at bounding box center [1122, 636] width 179 height 30
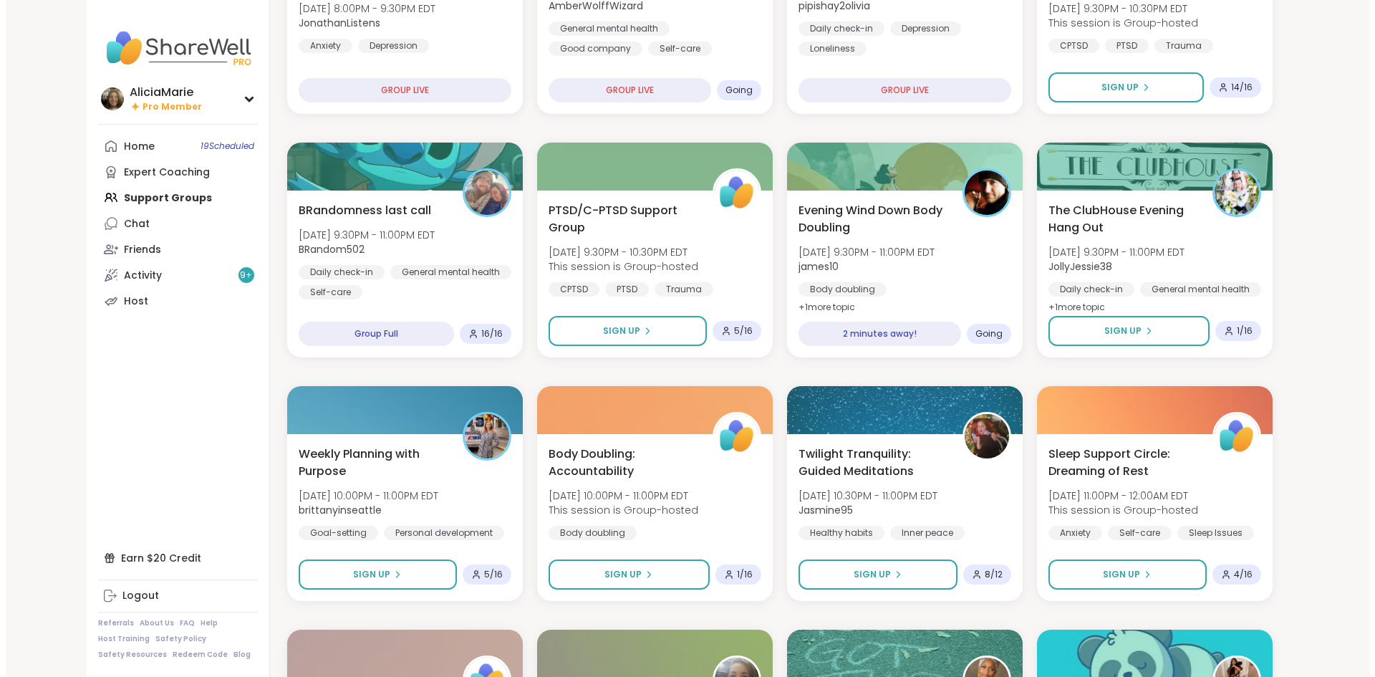
scroll to position [286, 0]
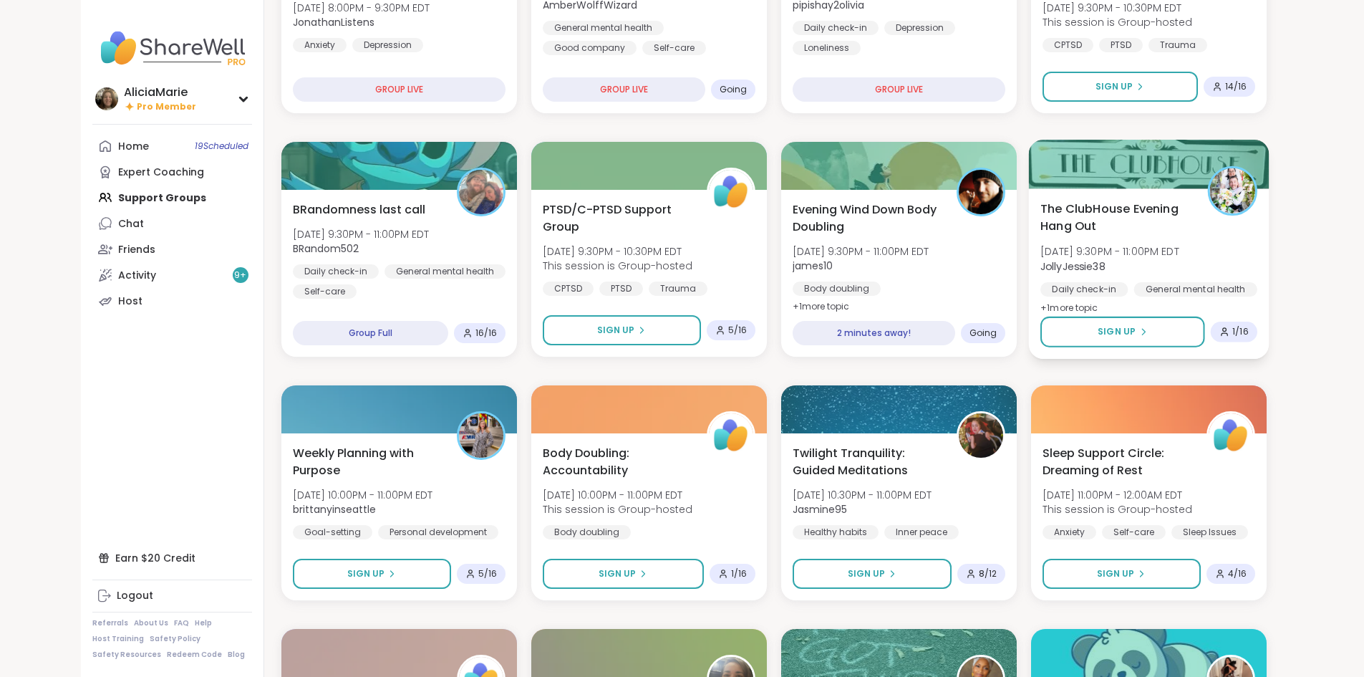
click at [1151, 215] on span "The ClubHouse Evening Hang Out" at bounding box center [1116, 217] width 151 height 35
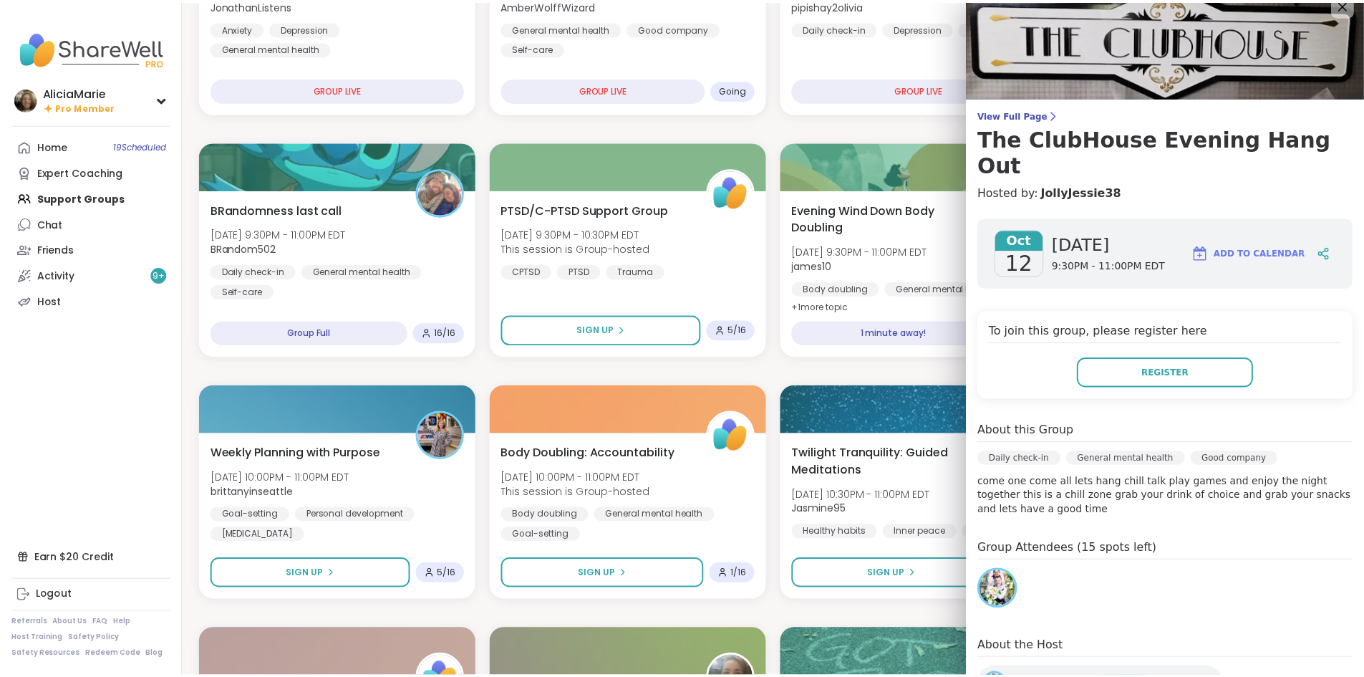
scroll to position [0, 0]
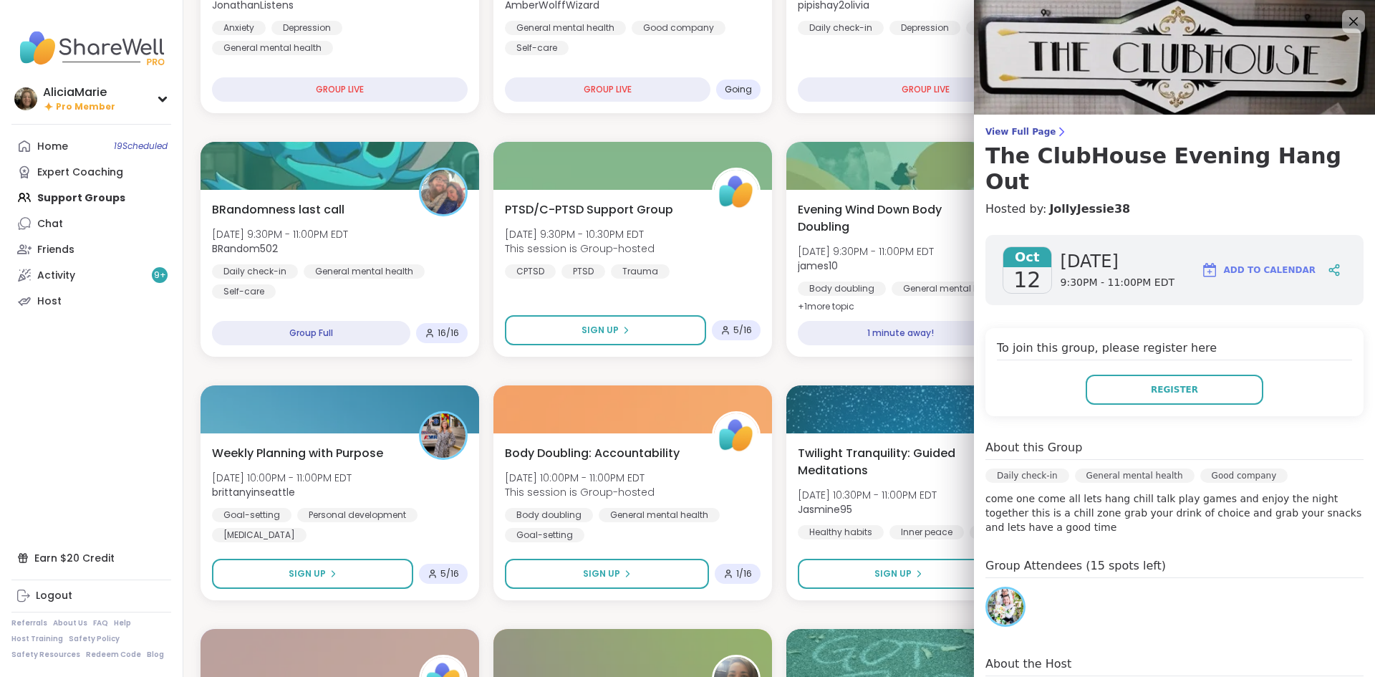
click at [1305, 19] on img at bounding box center [1174, 57] width 401 height 115
click at [1344, 18] on icon at bounding box center [1353, 21] width 18 height 18
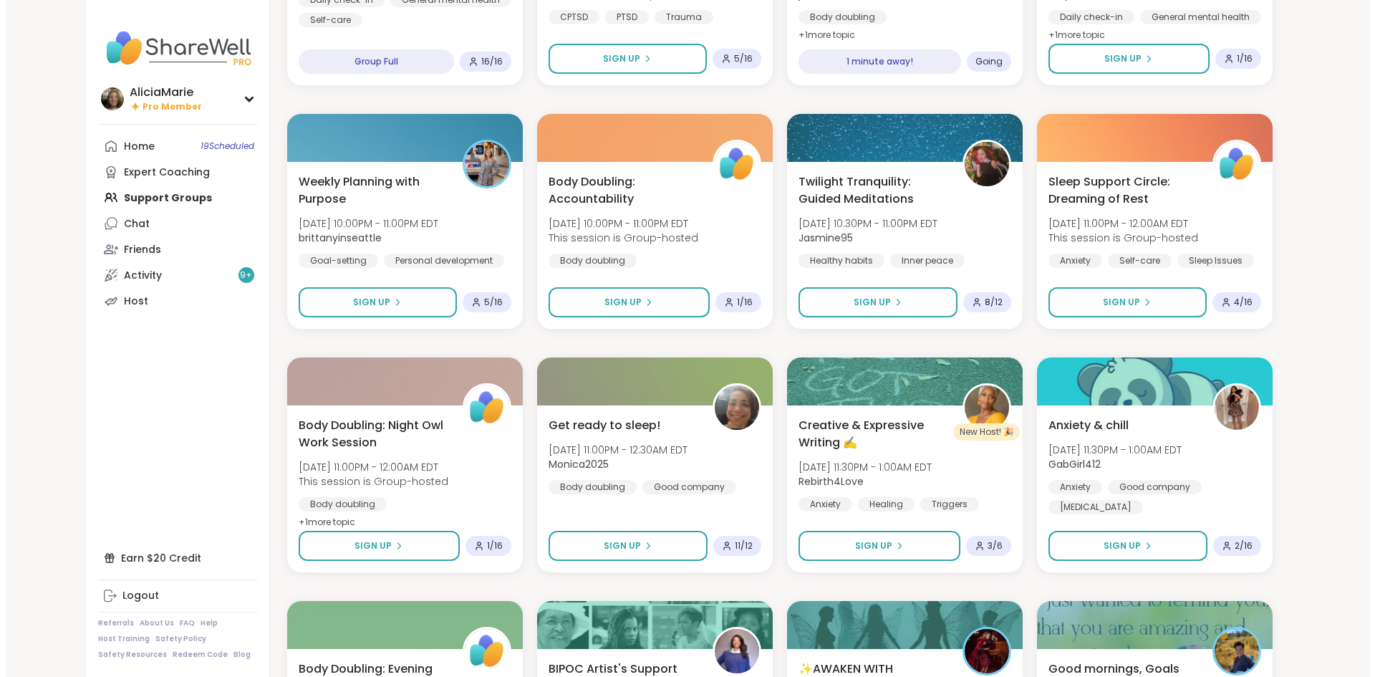
scroll to position [558, 0]
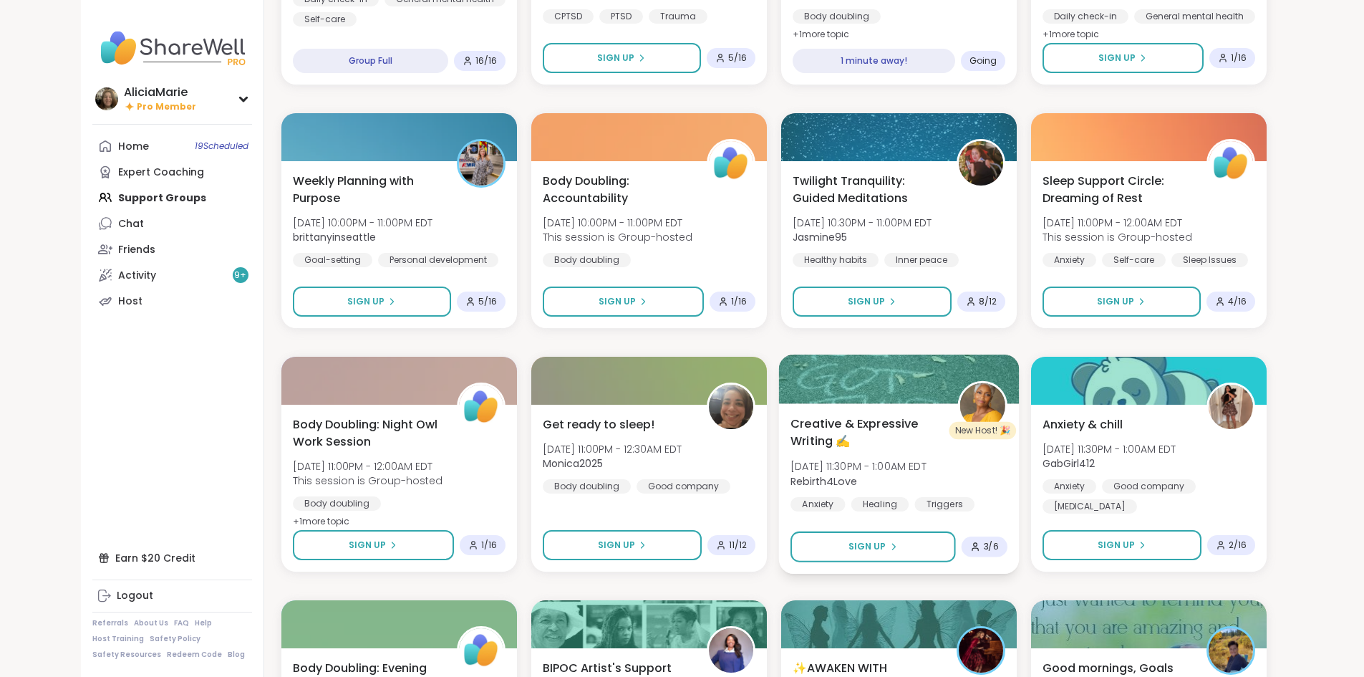
click at [927, 473] on span "Rebirth4Love" at bounding box center [859, 480] width 136 height 14
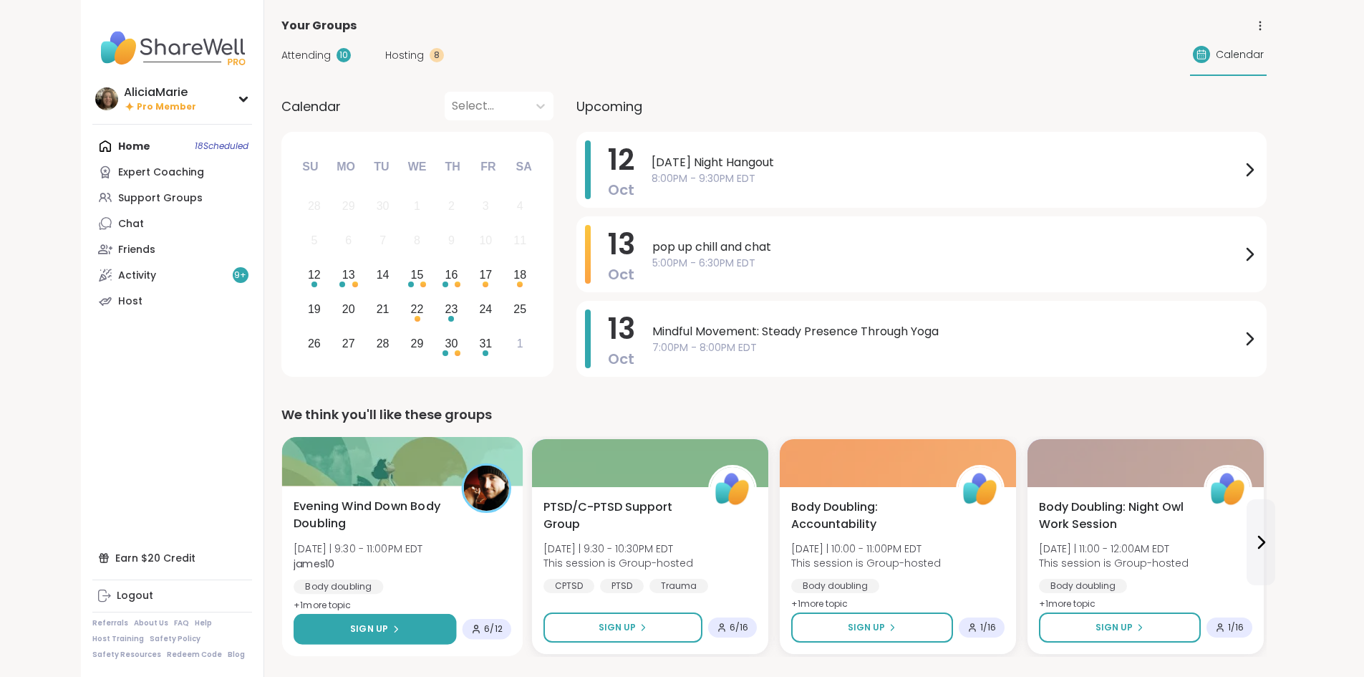
click at [352, 619] on button "Sign Up" at bounding box center [375, 629] width 163 height 31
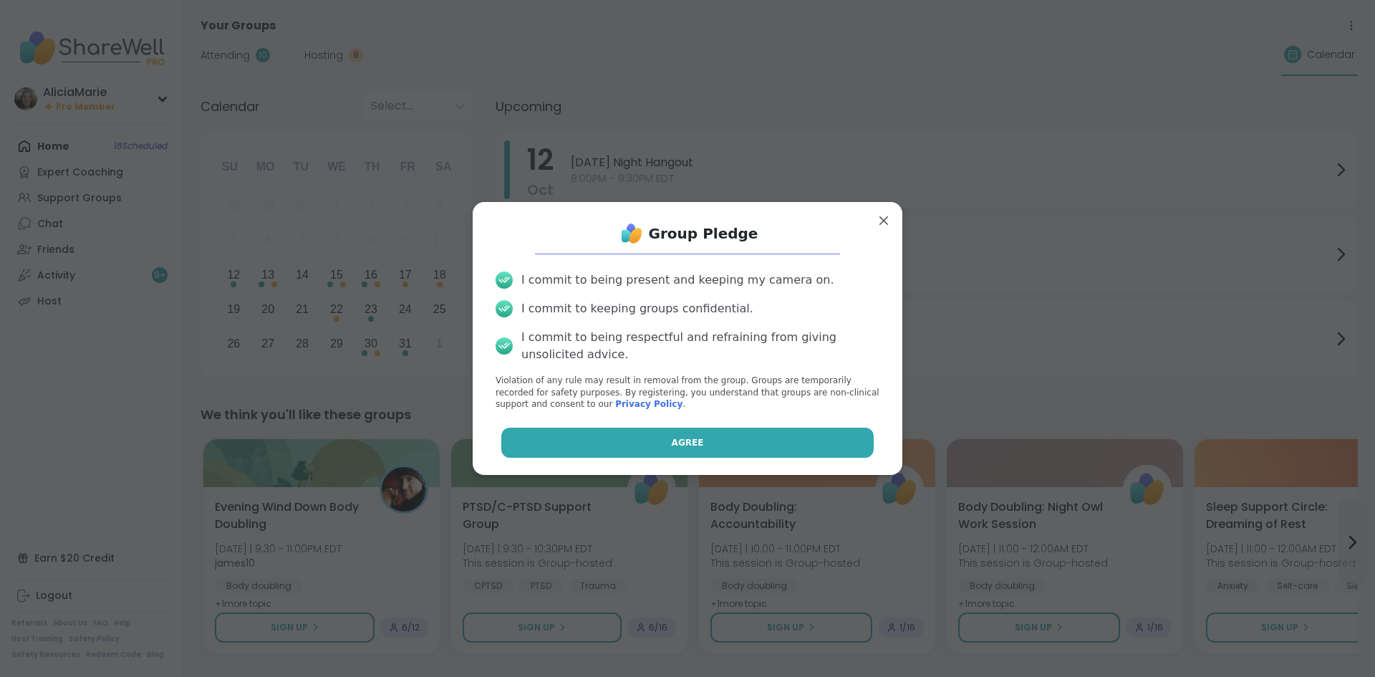
click at [642, 444] on button "Agree" at bounding box center [687, 443] width 373 height 30
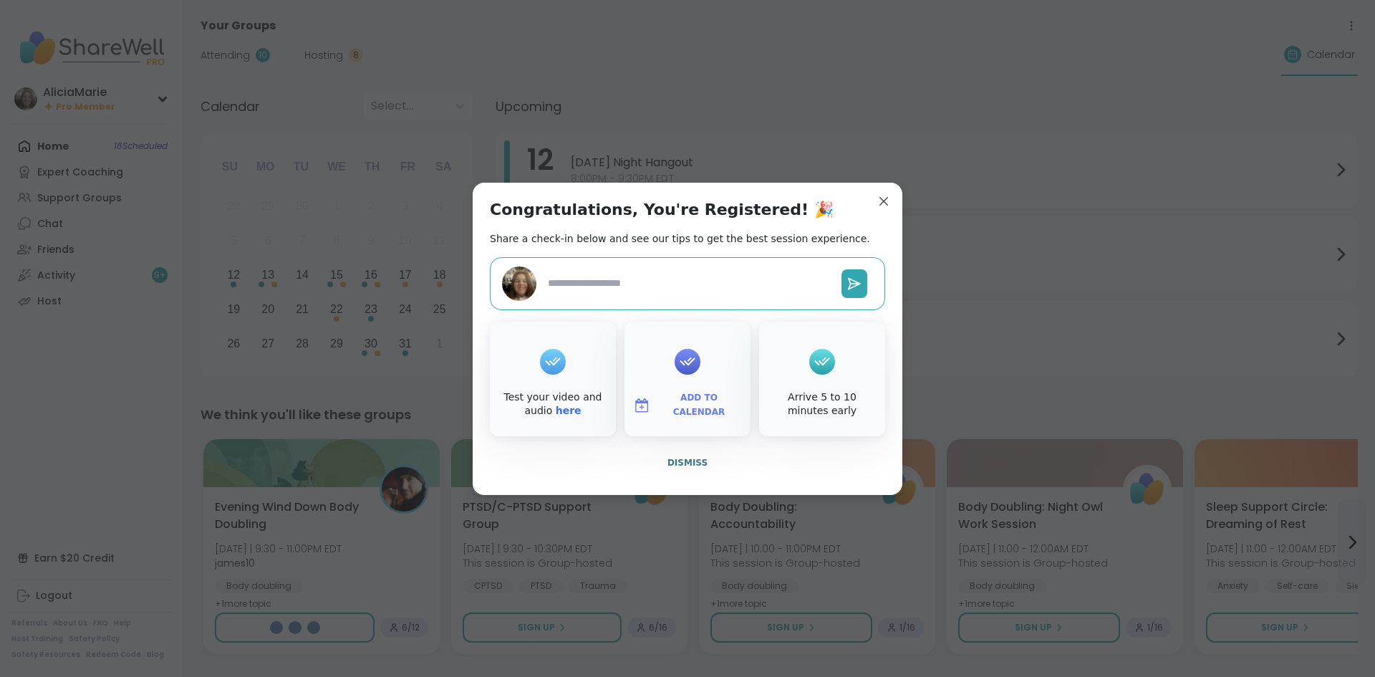
type textarea "*"
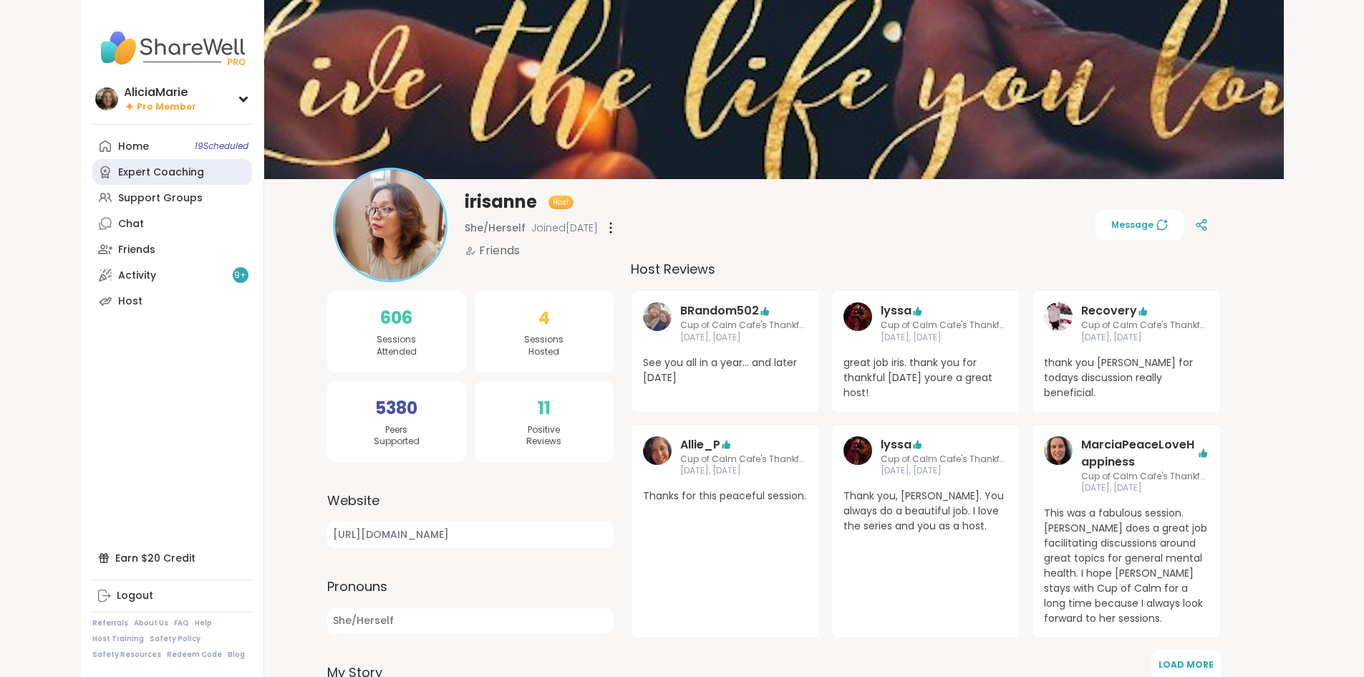
click at [100, 170] on icon at bounding box center [104, 172] width 9 height 13
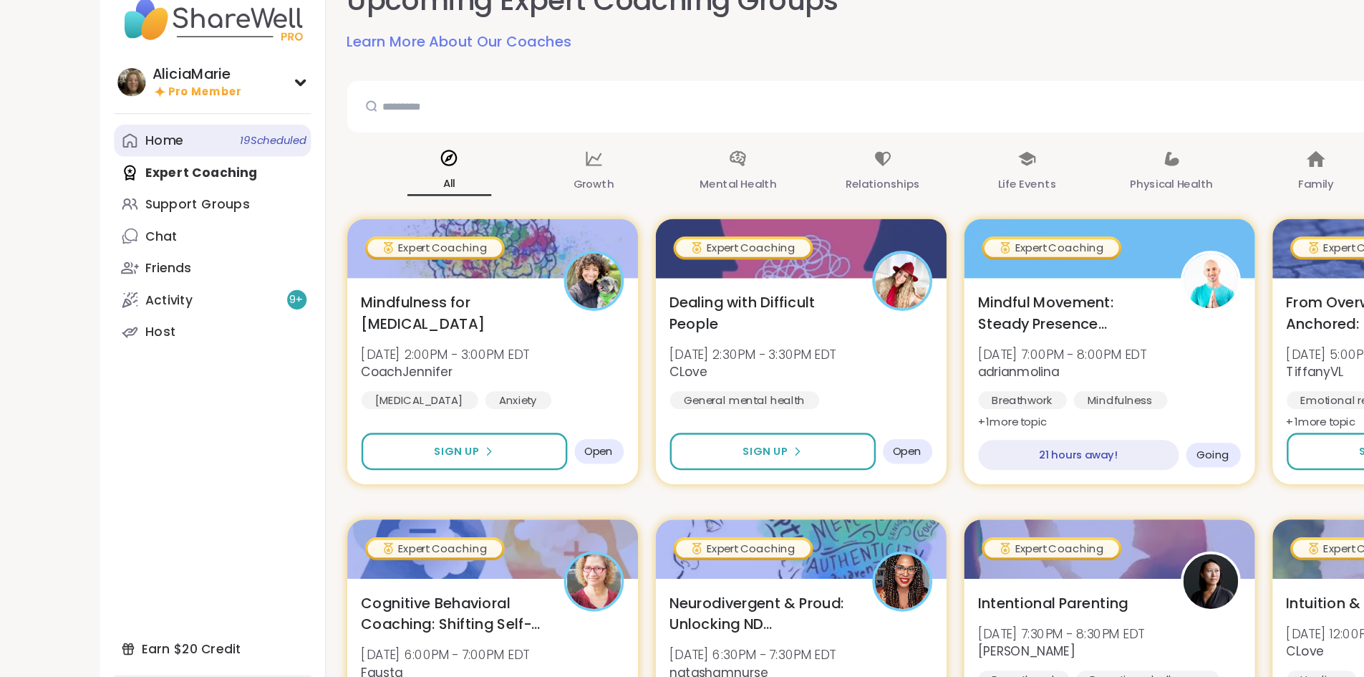
click at [92, 139] on link "Home 19 Scheduled" at bounding box center [172, 146] width 160 height 26
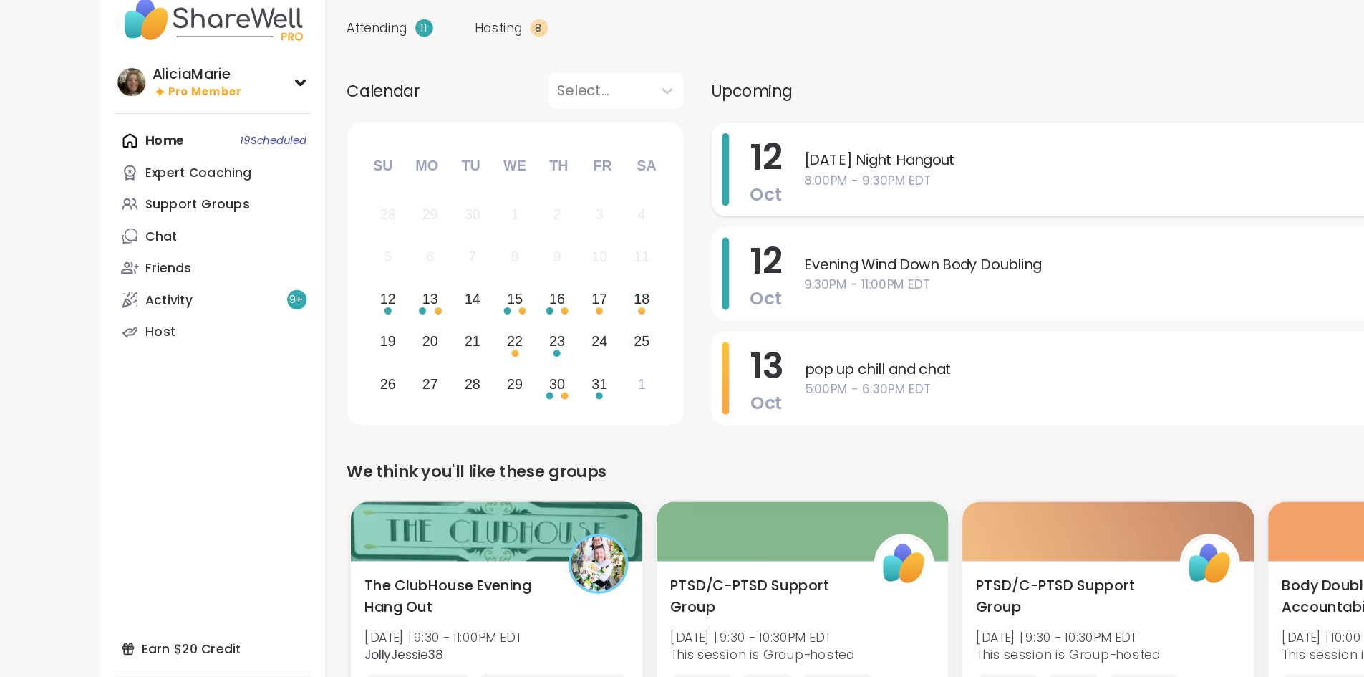
click at [652, 168] on span "[DATE] Night Hangout" at bounding box center [946, 162] width 589 height 17
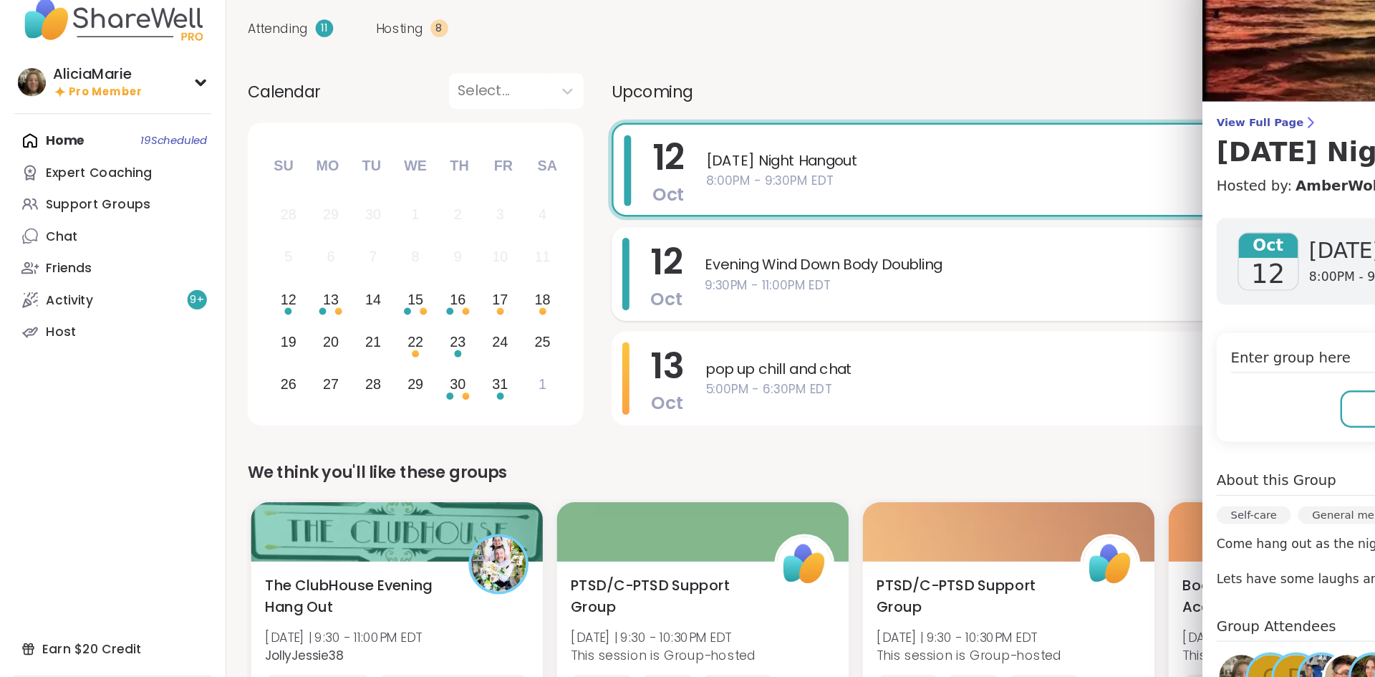
click at [680, 249] on span "Evening Wind Down Body Doubling" at bounding box center [951, 246] width 761 height 17
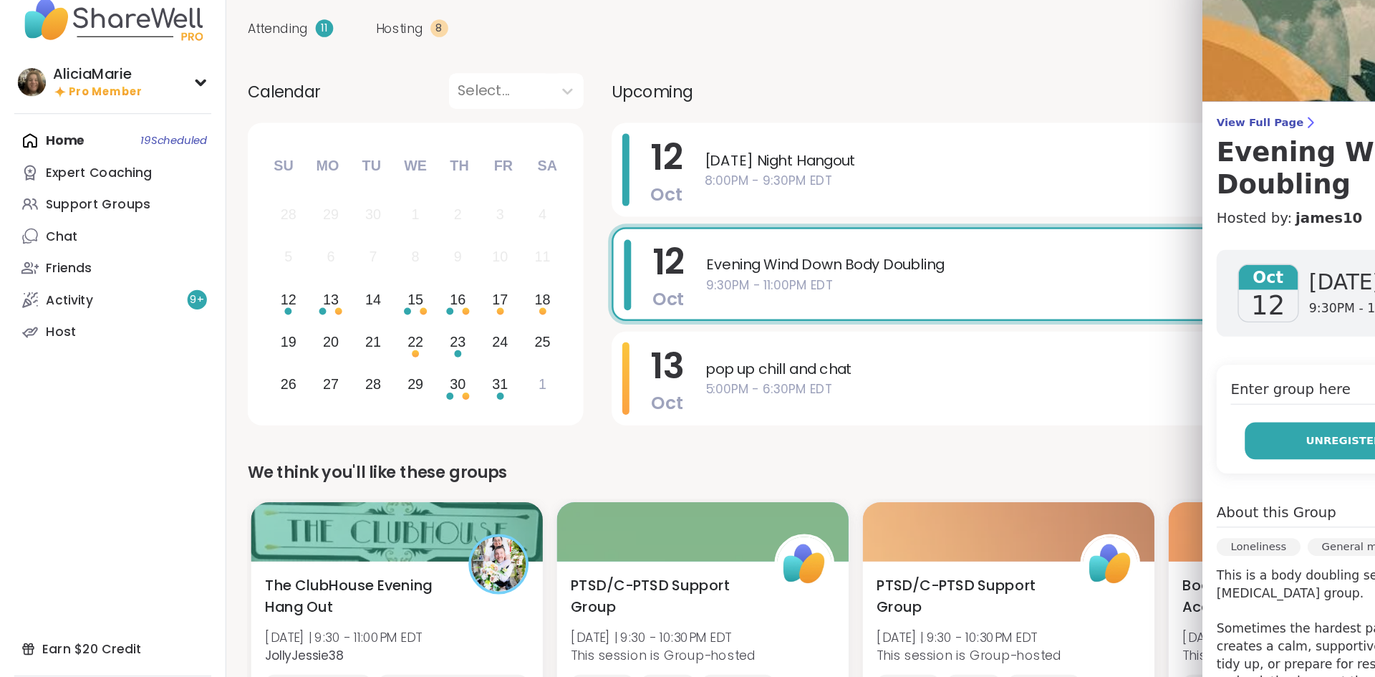
click at [1113, 377] on button "Unregister" at bounding box center [1088, 390] width 160 height 30
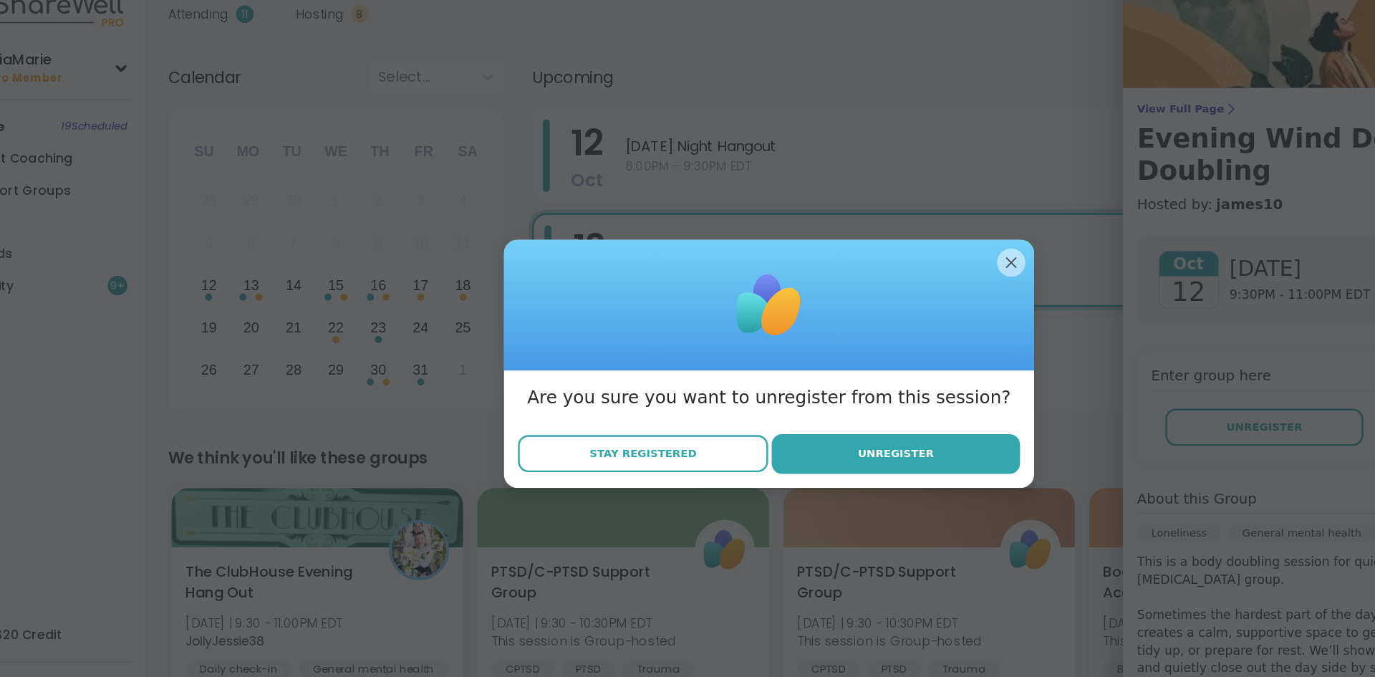
click at [617, 397] on button "Stay Registered" at bounding box center [585, 411] width 203 height 30
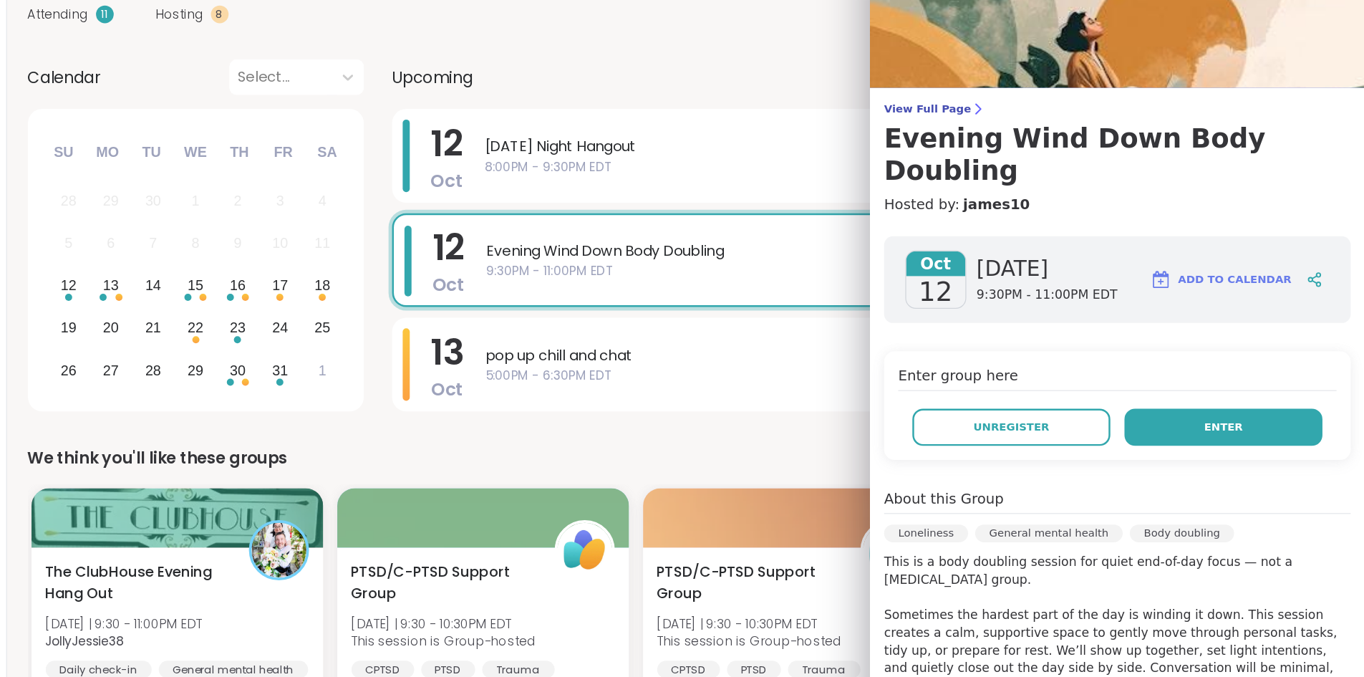
click at [1310, 375] on button "Enter" at bounding box center [1250, 390] width 160 height 30
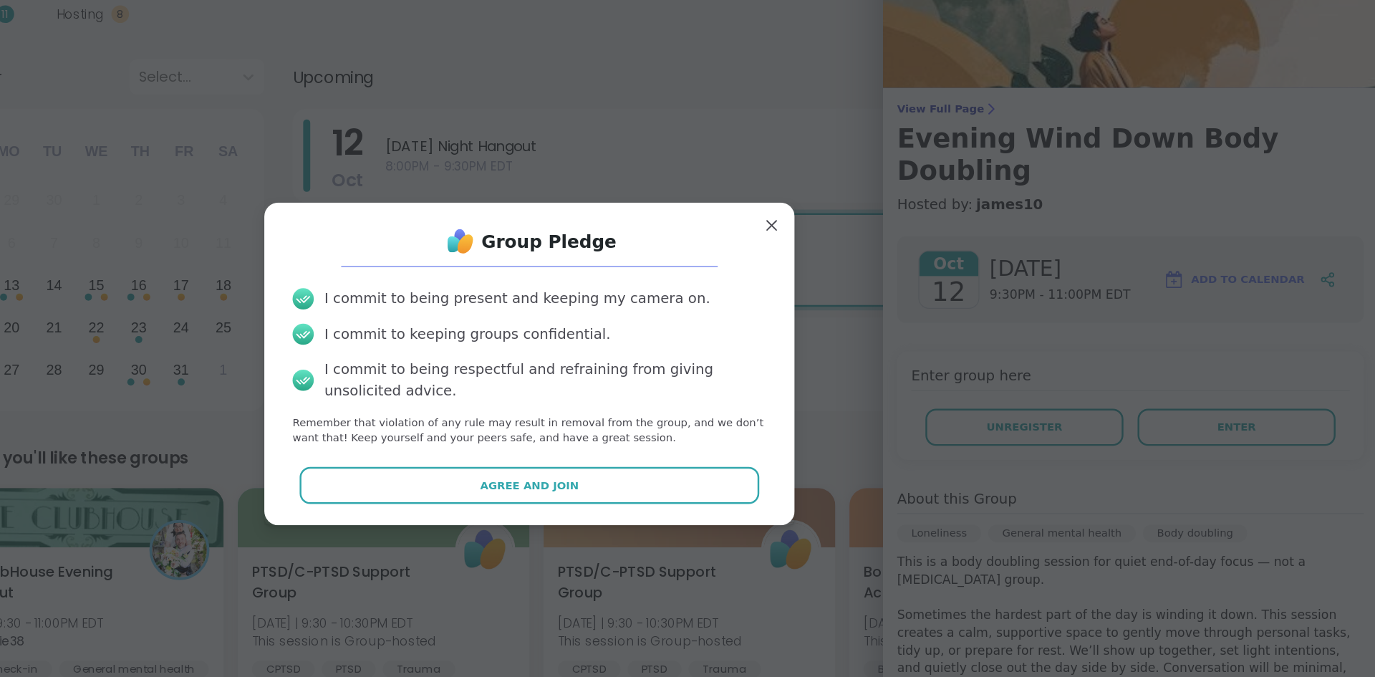
click at [802, 462] on div "Group Pledge I commit to being present and keeping my camera on. I commit to ke…" at bounding box center [688, 338] width 430 height 261
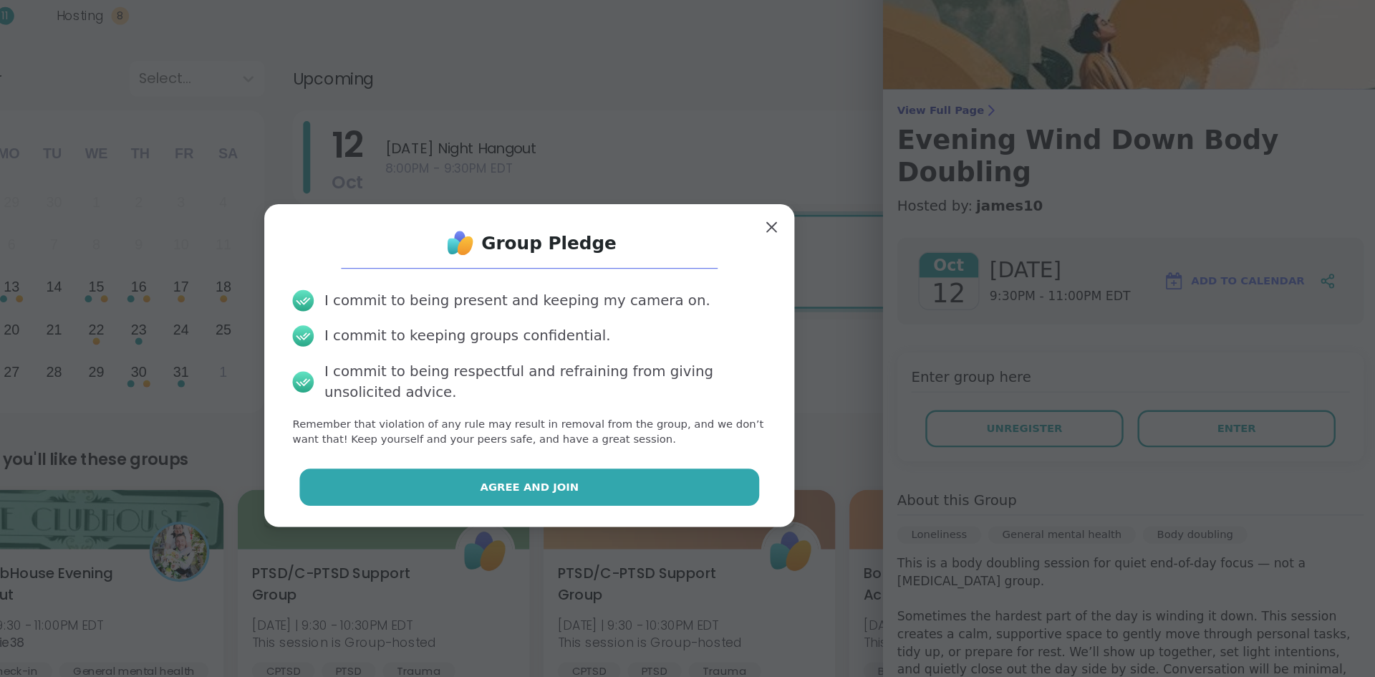
click at [546, 432] on button "Agree and Join" at bounding box center [687, 437] width 373 height 30
